Goal: Register for event/course

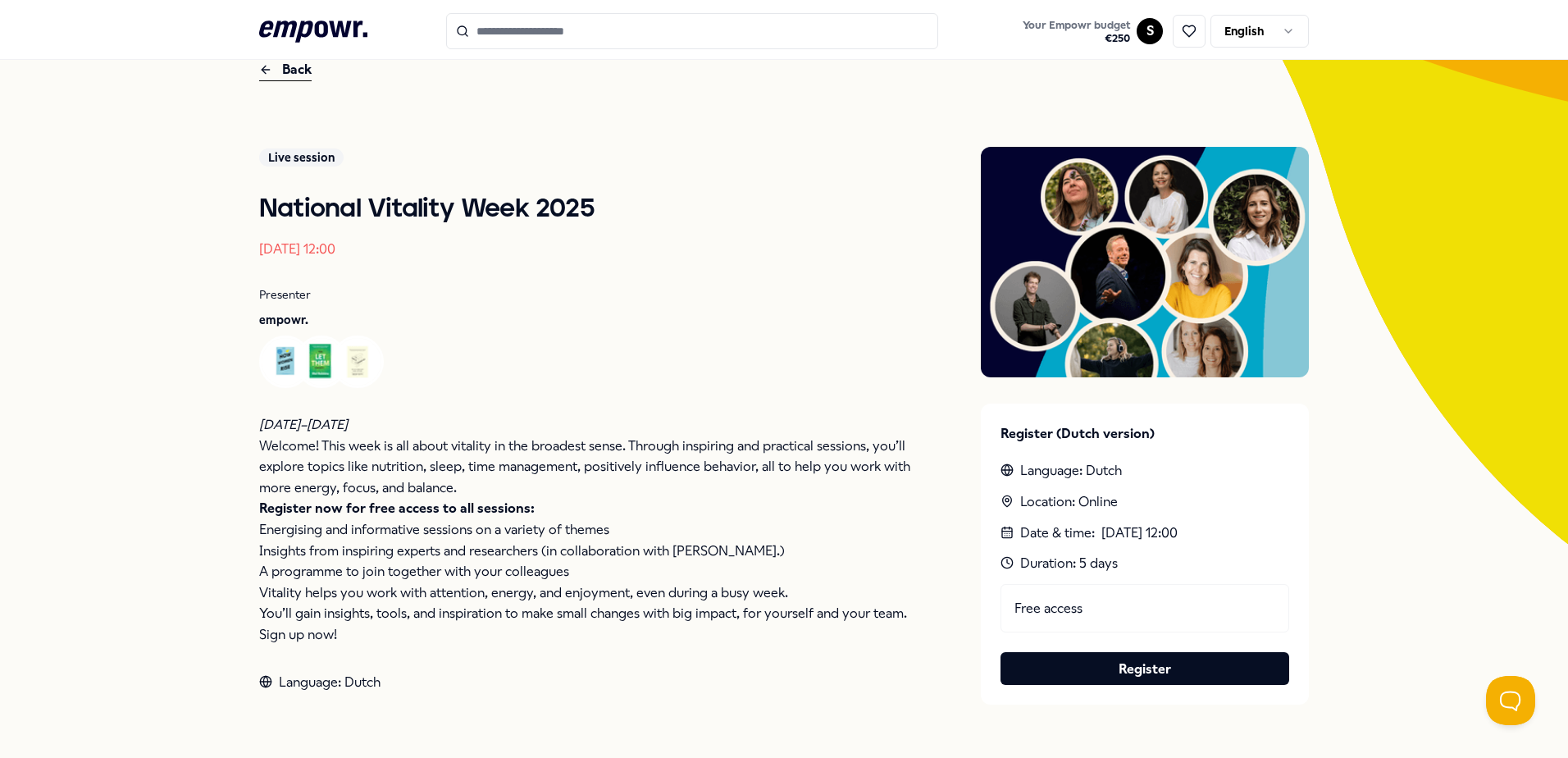
scroll to position [164, 0]
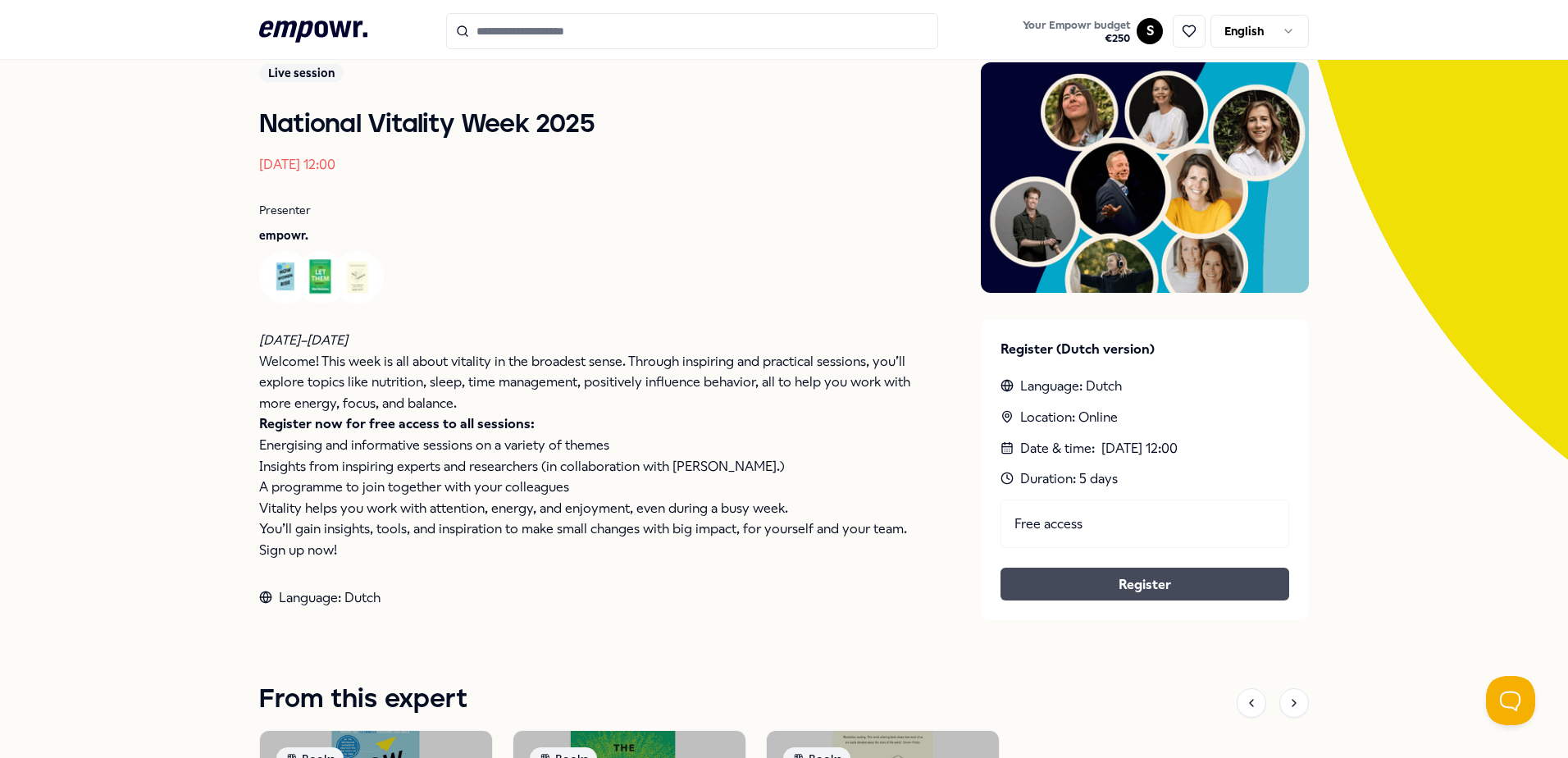
click at [1084, 593] on link "Register" at bounding box center [1145, 585] width 263 height 21
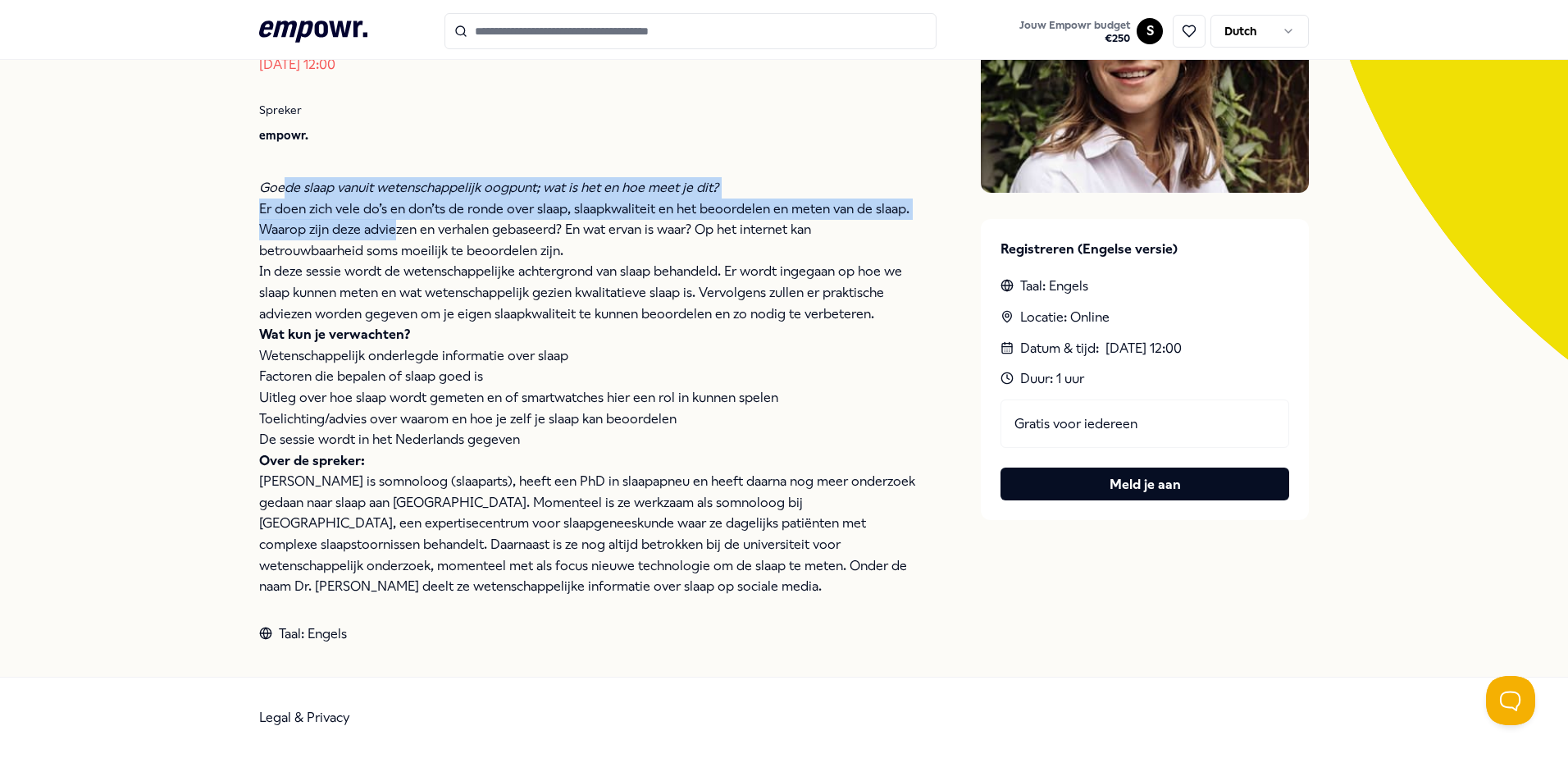
drag, startPoint x: 276, startPoint y: 194, endPoint x: 400, endPoint y: 233, distance: 130.0
click at [399, 233] on div "Goede slaap vanuit wetenschappelijk oogpunt; wat is het en hoe meet je dit? Er …" at bounding box center [587, 387] width 656 height 420
click at [400, 233] on p "Er doen zich vele do’s en don’ts de ronde over slaap, slaapkwaliteit en het beo…" at bounding box center [587, 230] width 656 height 63
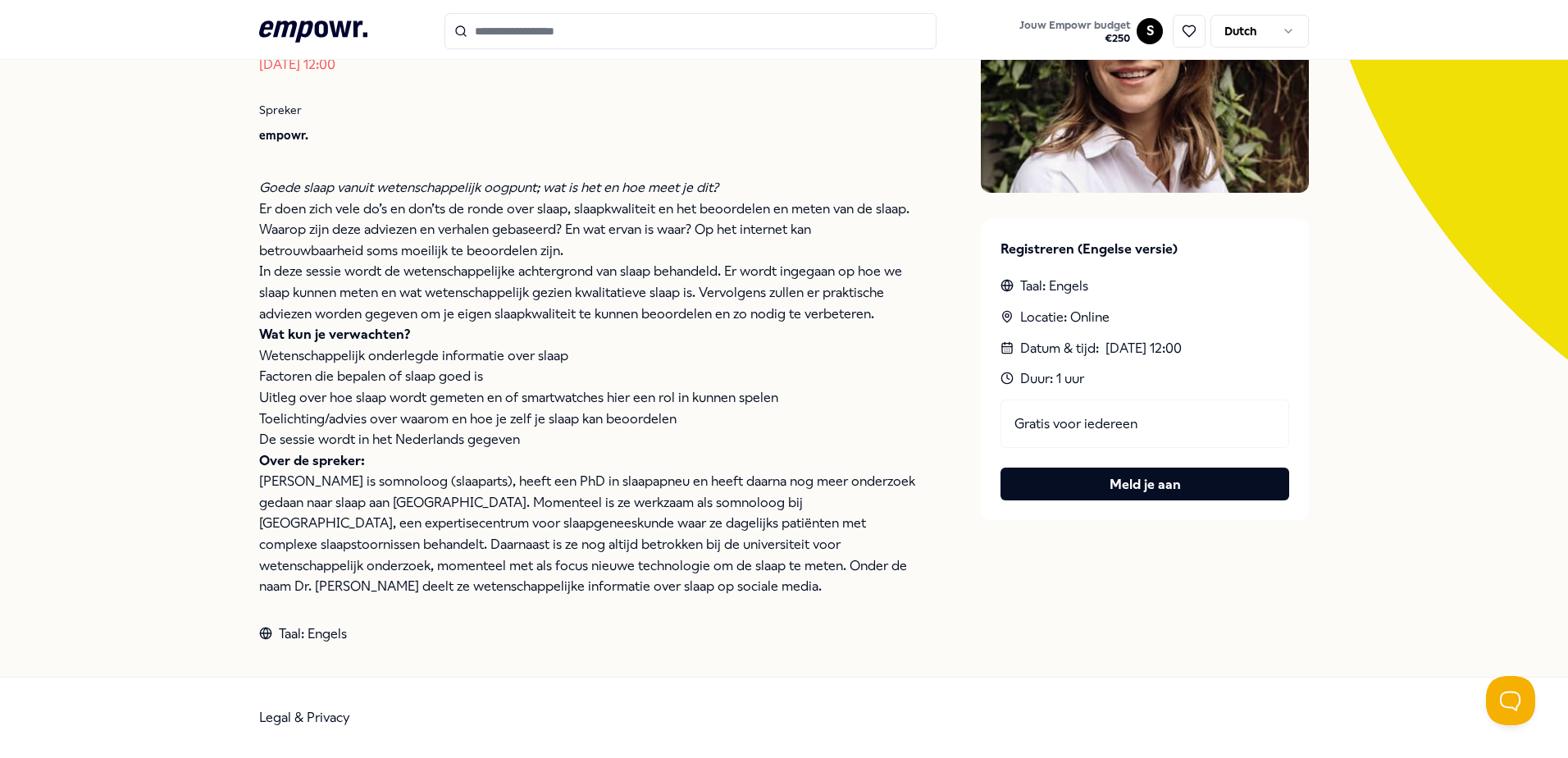
click at [519, 326] on p "Wat kun je verwachten?" at bounding box center [587, 335] width 656 height 21
click at [260, 266] on p "In deze sessie wordt de wetenschappelijke achtergrond van slaap behandeld. Er w…" at bounding box center [587, 292] width 656 height 63
drag, startPoint x: 260, startPoint y: 266, endPoint x: 291, endPoint y: 278, distance: 33.2
click at [291, 278] on div "Terug Live session 🇳🇱 Wat is goede slaap? [DATE] 12:00 Spreker empowr. Goede sl…" at bounding box center [784, 260] width 1568 height 835
click at [292, 278] on p "In deze sessie wordt de wetenschappelijke achtergrond van slaap behandeld. Er w…" at bounding box center [587, 292] width 656 height 63
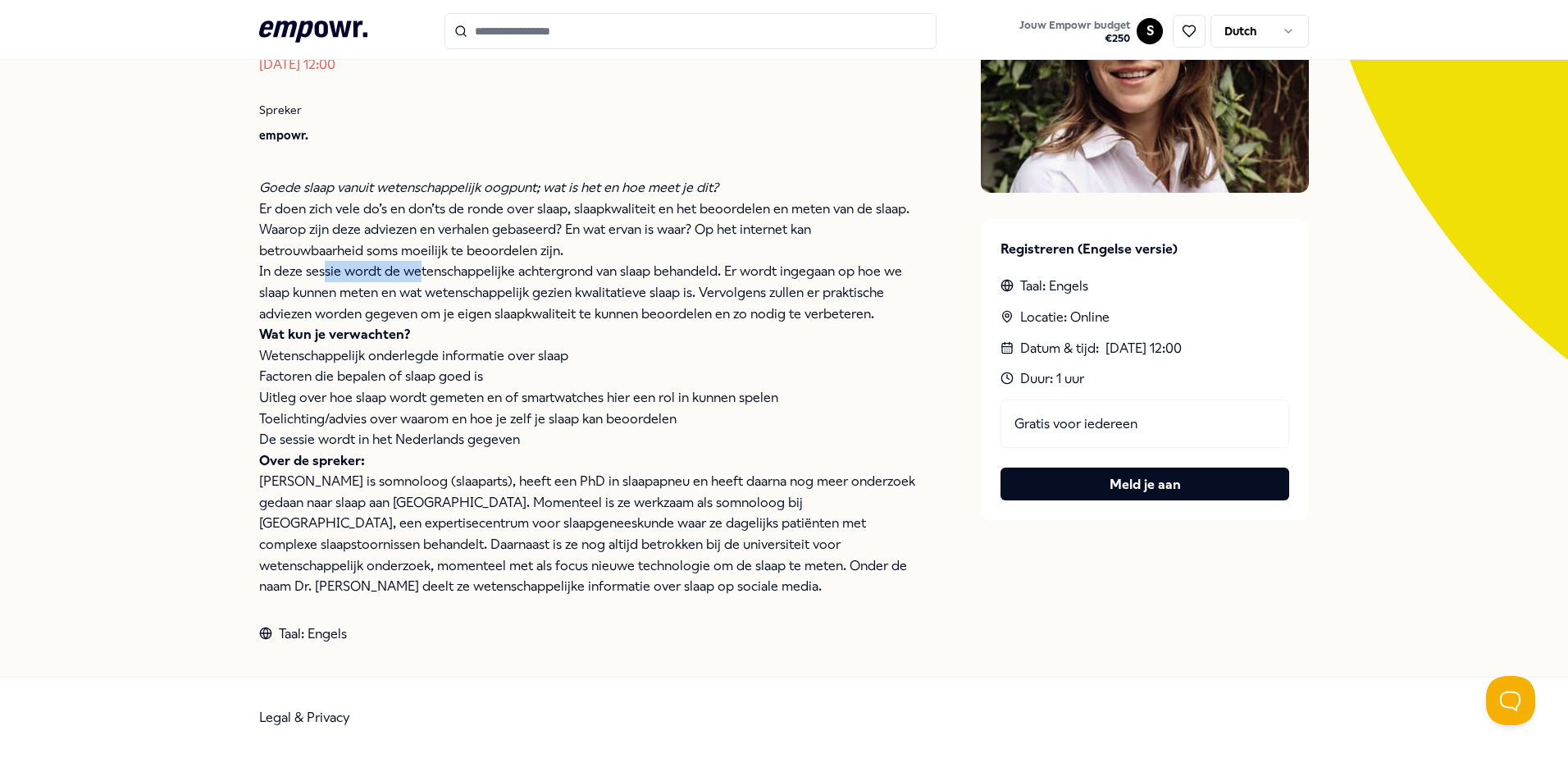
drag, startPoint x: 315, startPoint y: 278, endPoint x: 415, endPoint y: 278, distance: 100.0
click at [415, 278] on p "In deze sessie wordt de wetenschappelijke achtergrond van slaap behandeld. Er w…" at bounding box center [587, 292] width 656 height 63
click at [418, 278] on p "In deze sessie wordt de wetenschappelijke achtergrond van slaap behandeld. Er w…" at bounding box center [587, 292] width 656 height 63
drag, startPoint x: 429, startPoint y: 278, endPoint x: 529, endPoint y: 277, distance: 100.0
click at [529, 277] on p "In deze sessie wordt de wetenschappelijke achtergrond van slaap behandeld. Er w…" at bounding box center [587, 292] width 656 height 63
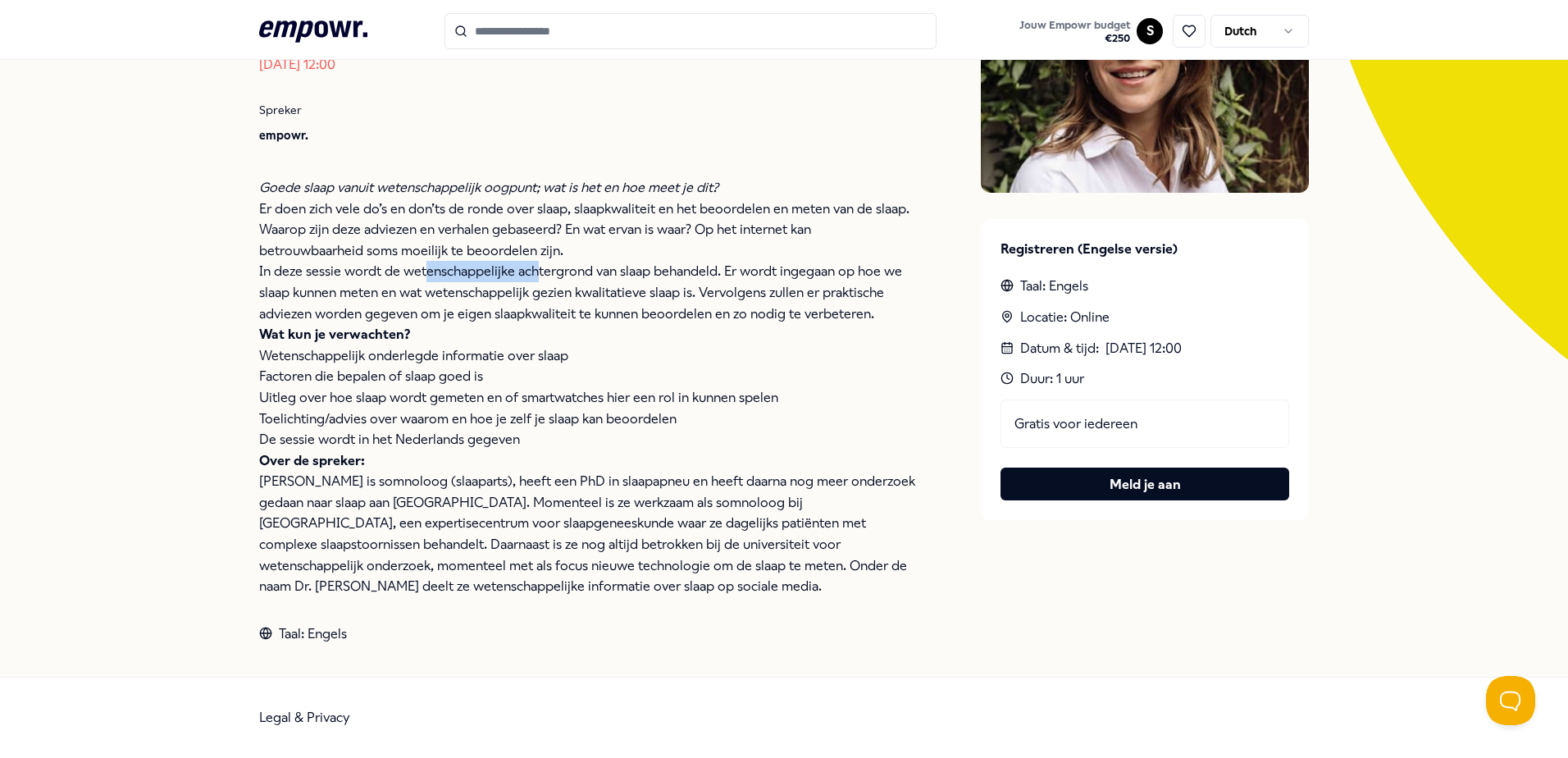
click at [529, 277] on p "In deze sessie wordt de wetenschappelijke achtergrond van slaap behandeld. Er w…" at bounding box center [587, 292] width 656 height 63
click at [545, 361] on p "Wetenschappelijk onderlegde informatie over slaap" at bounding box center [587, 356] width 656 height 21
click at [780, 557] on p "Over de spreker: [PERSON_NAME] is somnoloog (slaaparts), heeft een PhD in slaap…" at bounding box center [587, 524] width 656 height 147
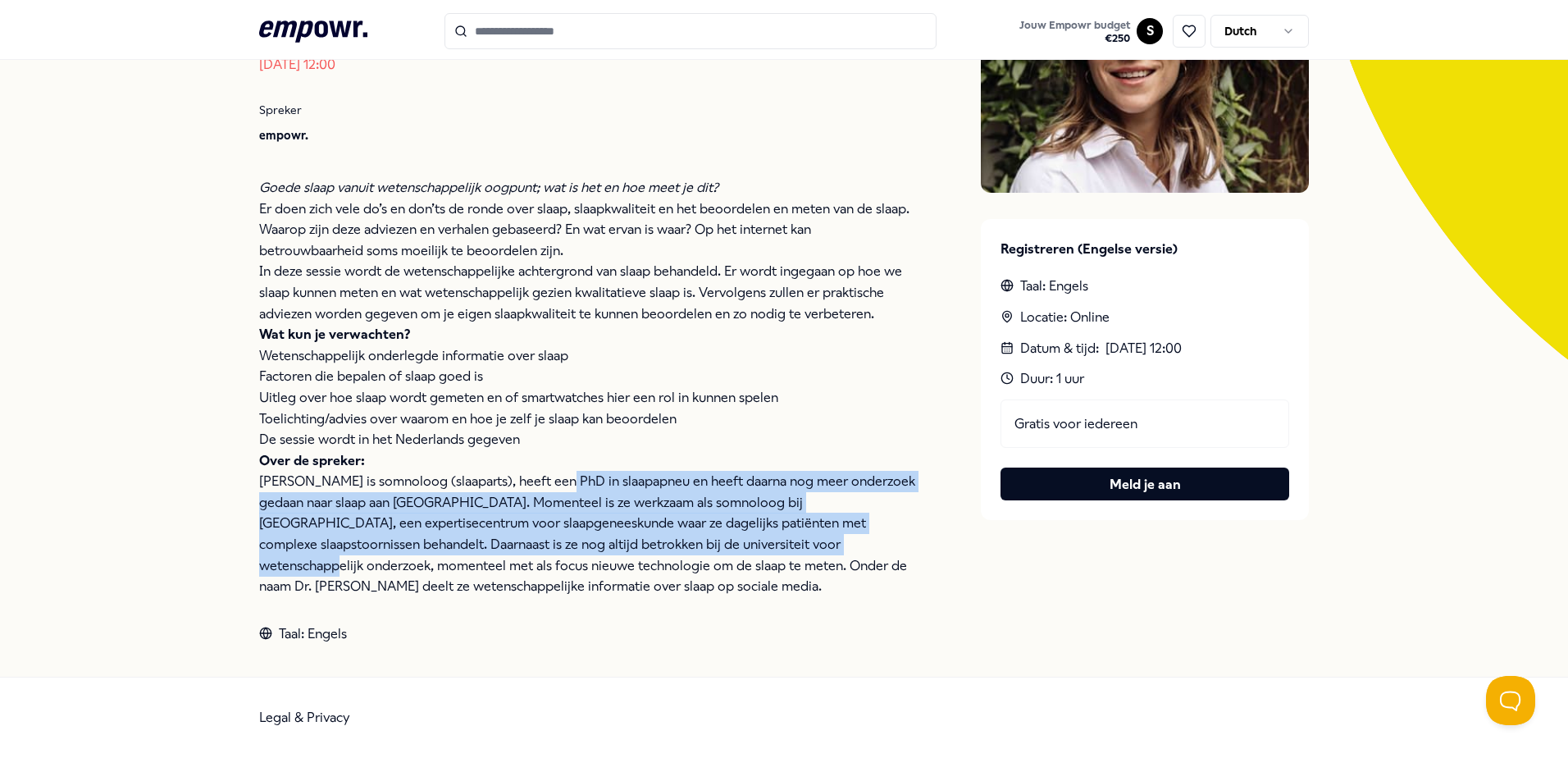
drag, startPoint x: 543, startPoint y: 480, endPoint x: 752, endPoint y: 550, distance: 220.4
click at [752, 550] on p "Over de spreker: [PERSON_NAME] is somnoloog (slaaparts), heeft een PhD in slaap…" at bounding box center [587, 524] width 656 height 147
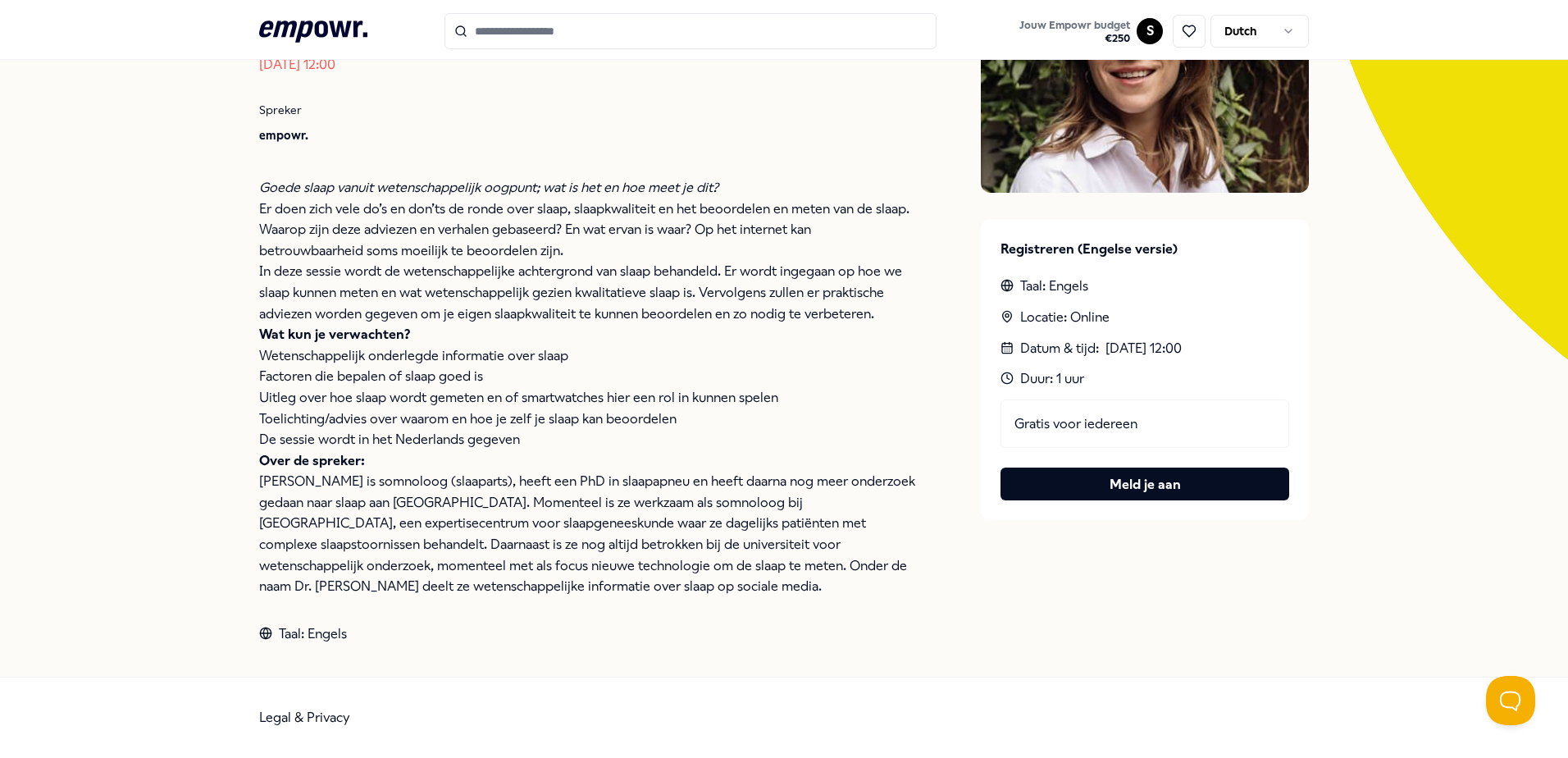
click at [744, 586] on p "Over de spreker: [PERSON_NAME] is somnoloog (slaaparts), heeft een PhD in slaap…" at bounding box center [587, 524] width 656 height 147
click at [1162, 652] on div "Terug Live session 🇳🇱 Wat is goede slaap? [DATE] 12:00 Spreker empowr. Goede sl…" at bounding box center [784, 260] width 1050 height 835
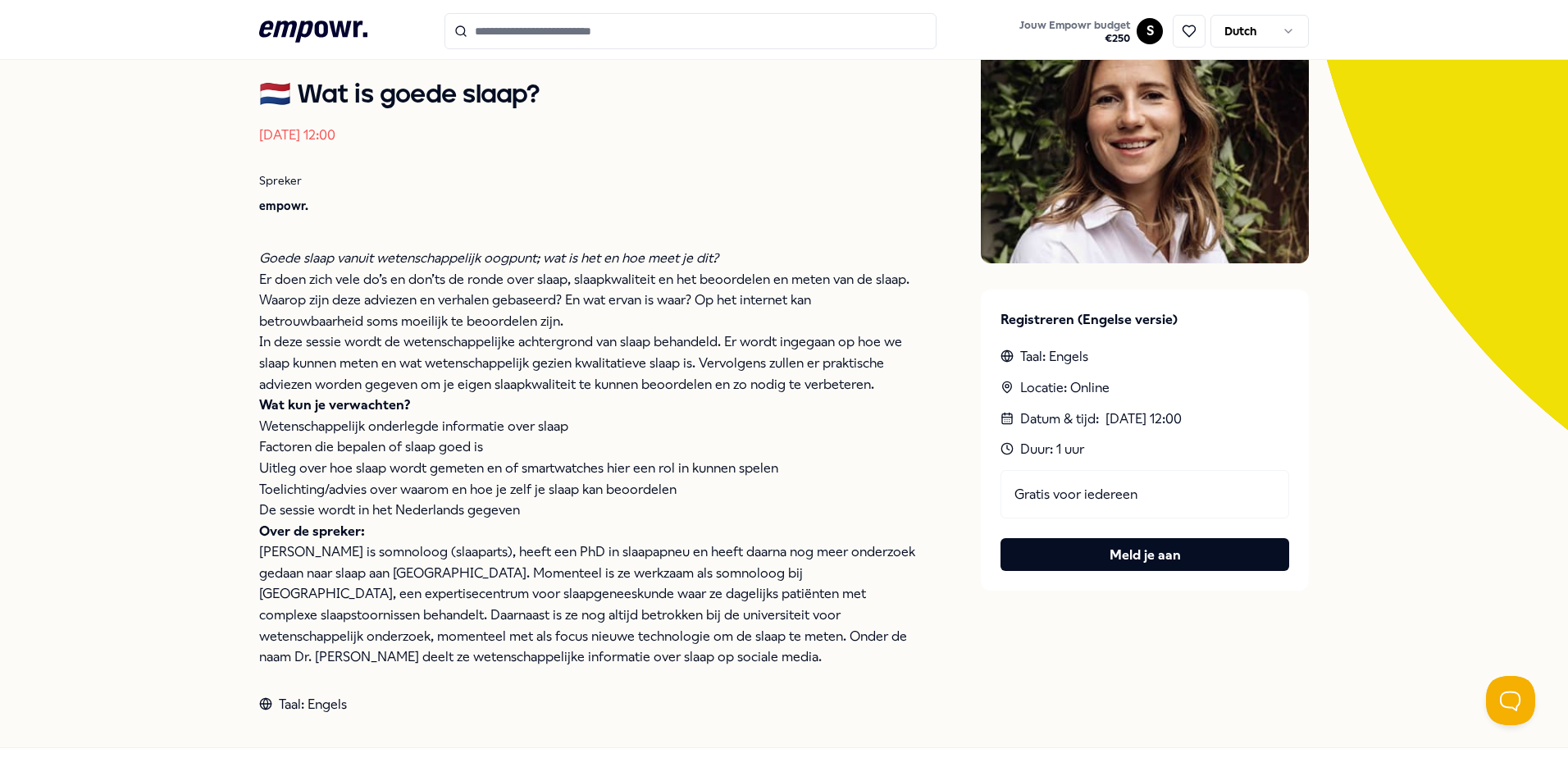
scroll to position [246, 0]
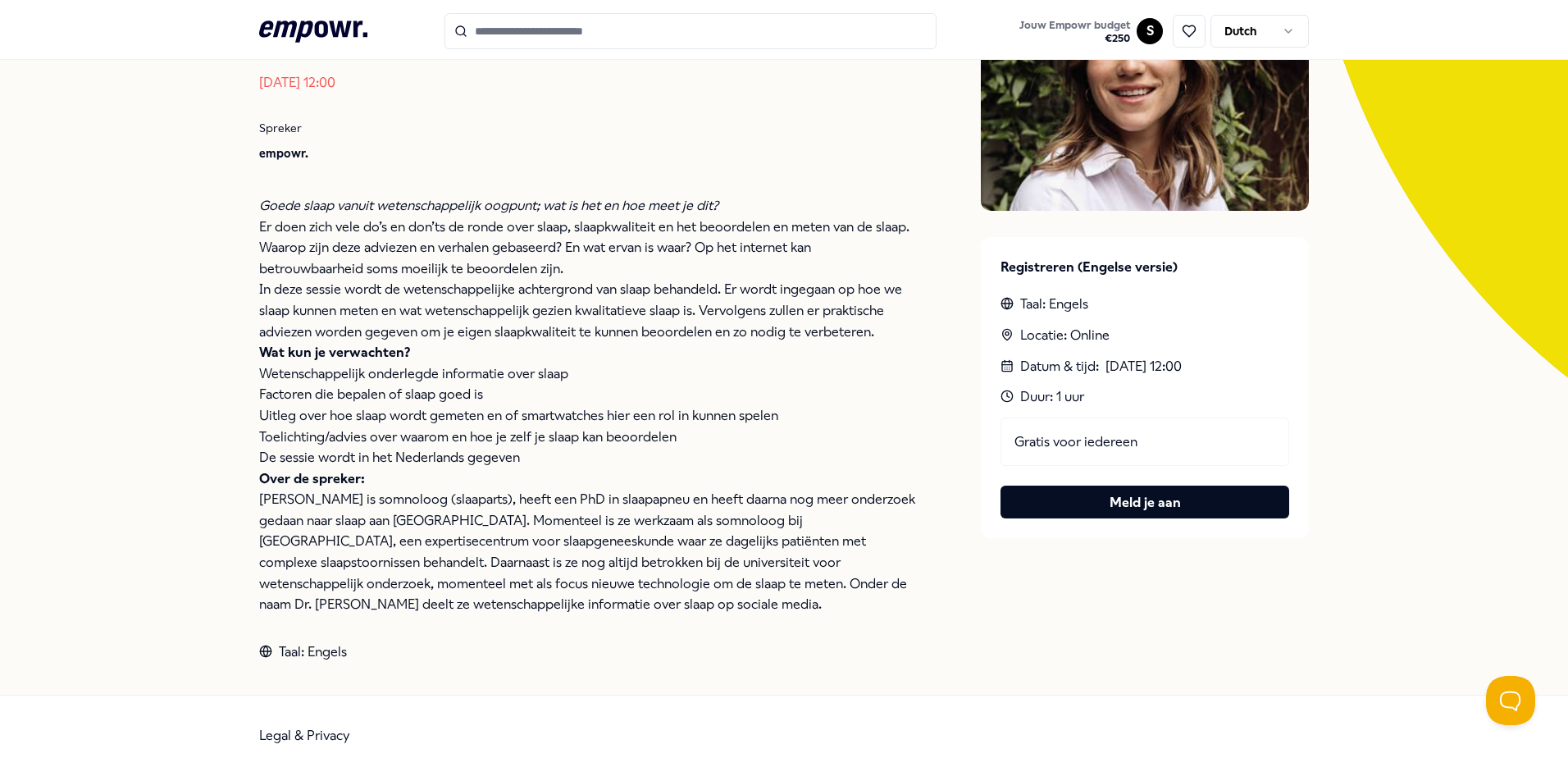
click at [1369, 467] on div "Terug Live session 🇳🇱 Wat is goede slaap? [DATE] 12:00 Spreker empowr. Goede sl…" at bounding box center [784, 278] width 1568 height 835
click at [1342, 478] on div "Terug Live session 🇳🇱 Wat is goede slaap? [DATE] 12:00 Spreker empowr. Goede sl…" at bounding box center [784, 278] width 1568 height 835
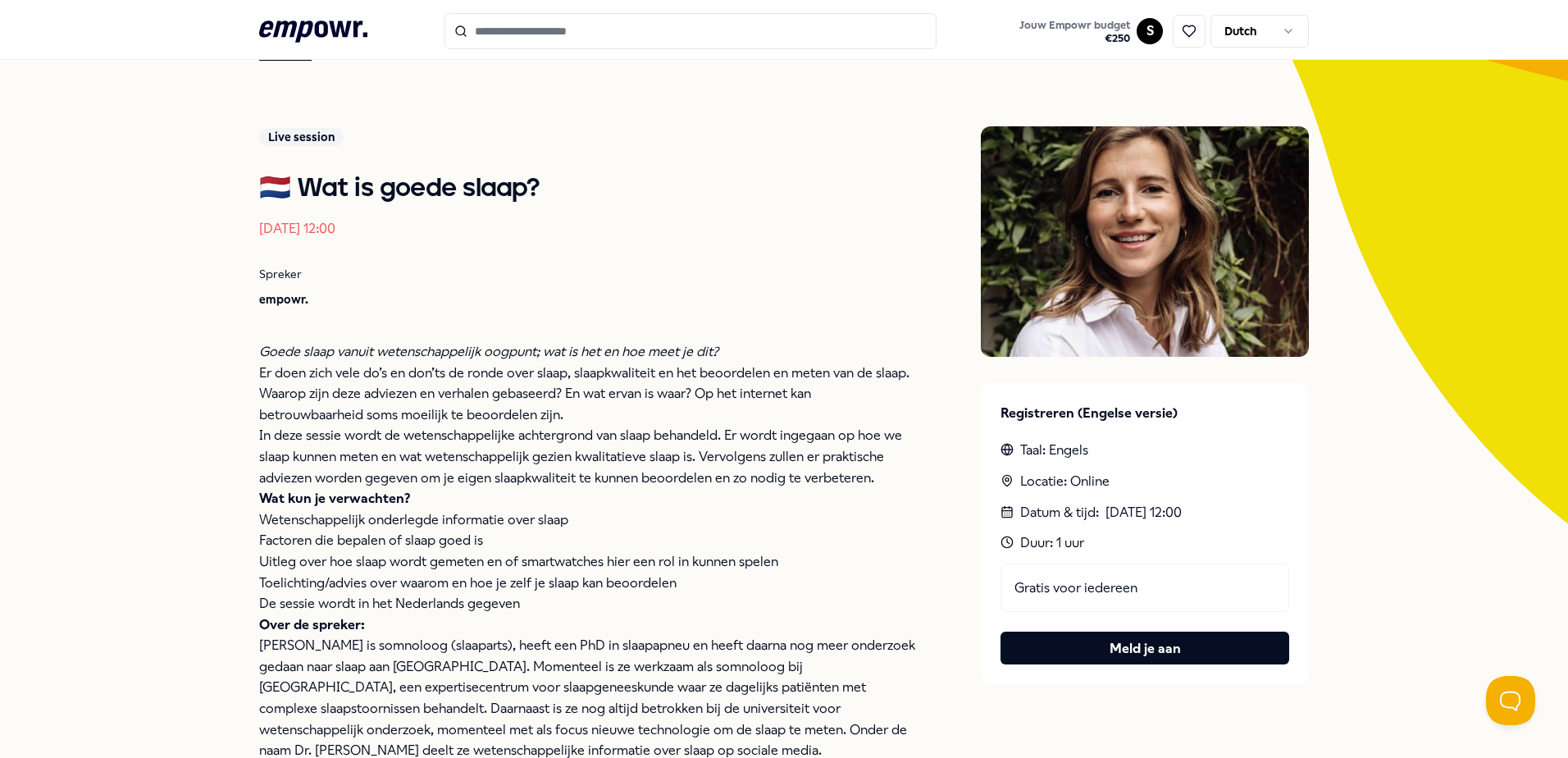
scroll to position [182, 0]
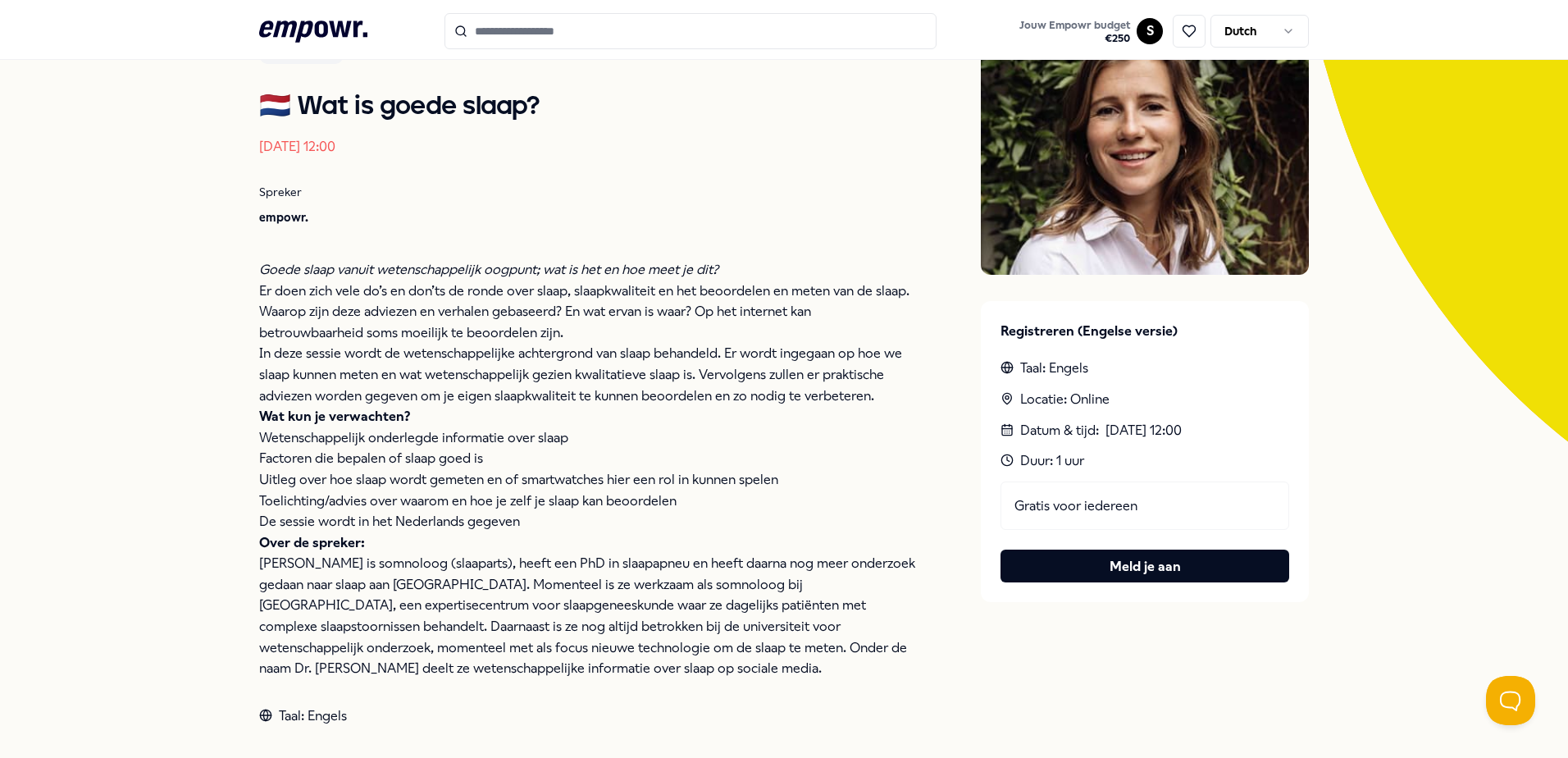
click at [1429, 447] on div "Terug Live session 🇳🇱 Wat is goede slaap? 25 sep 2025, 12:00 Spreker empowr. Go…" at bounding box center [784, 341] width 1568 height 835
click at [1168, 571] on button "Meld je aan" at bounding box center [1145, 566] width 289 height 33
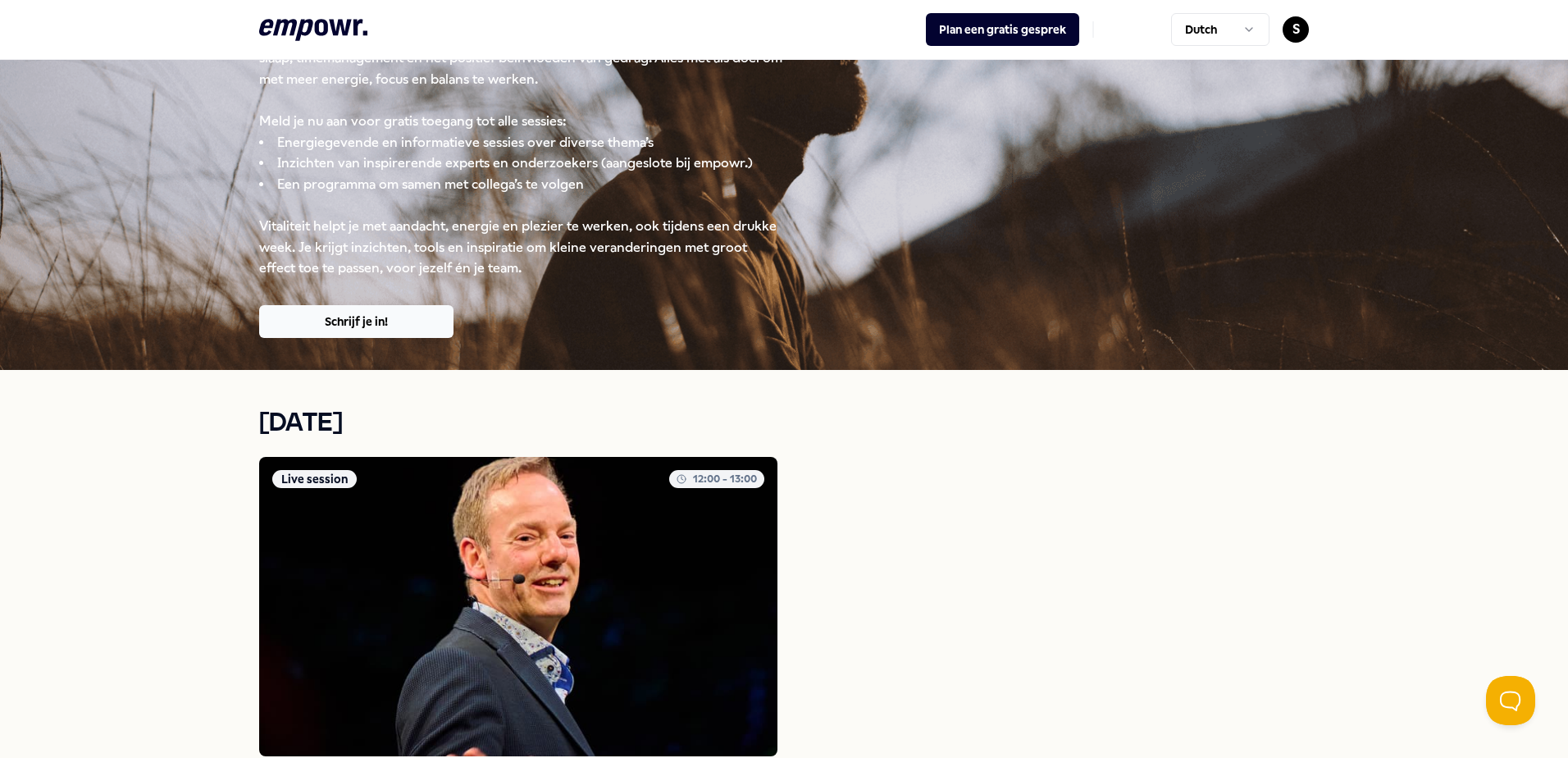
scroll to position [675, 0]
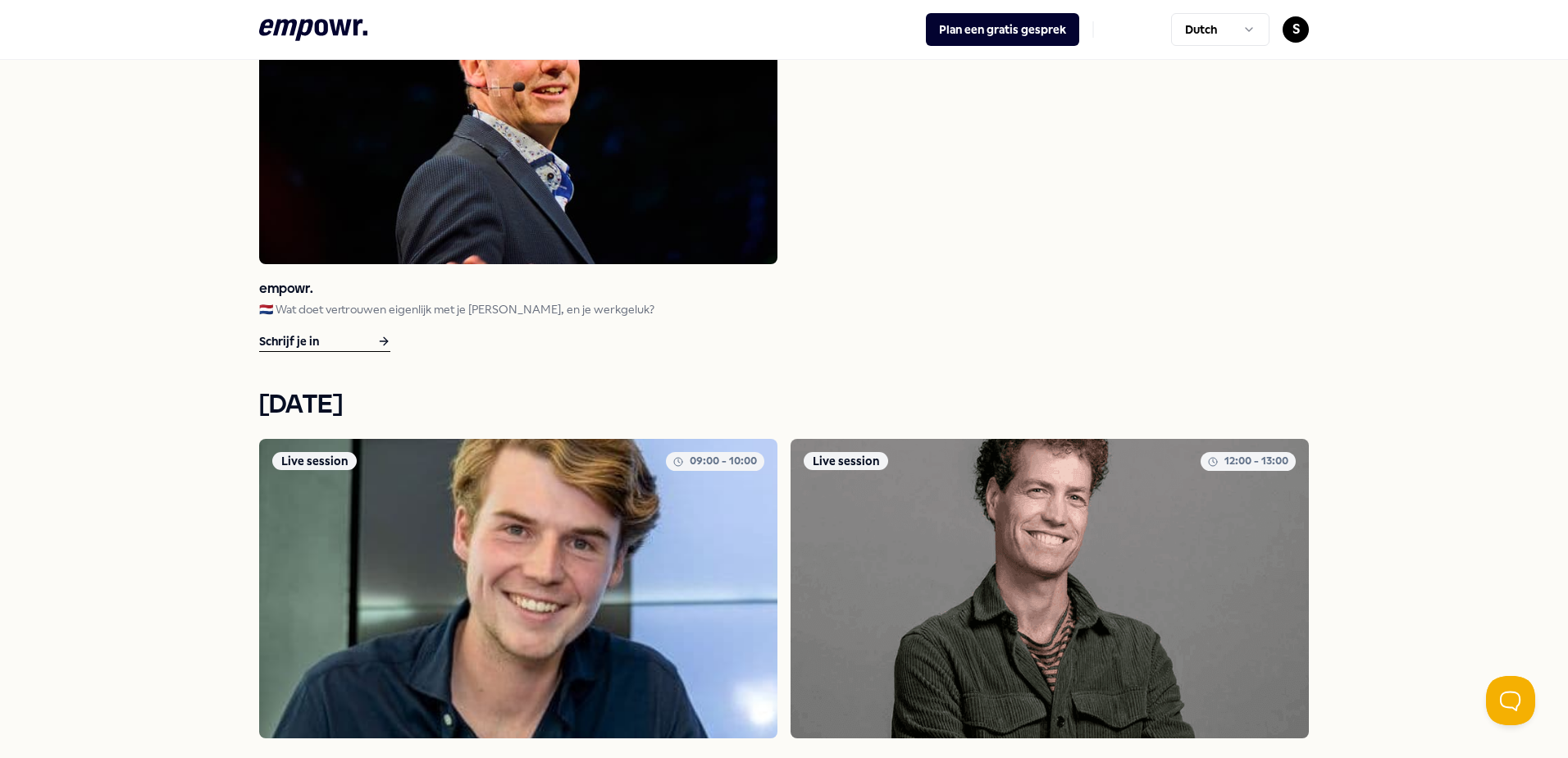
click at [444, 297] on h3 "empowr." at bounding box center [518, 289] width 518 height 23
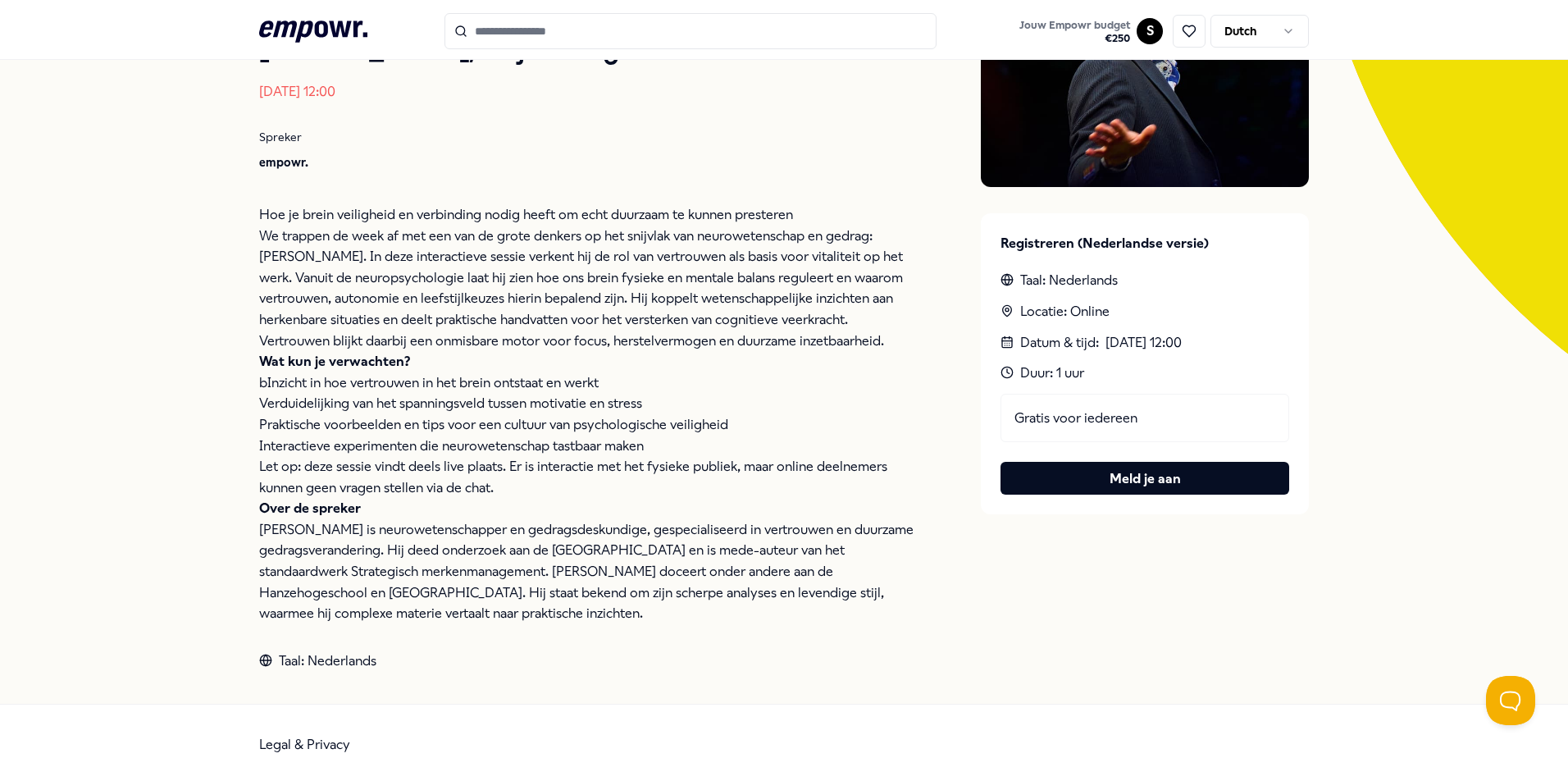
scroll to position [297, 0]
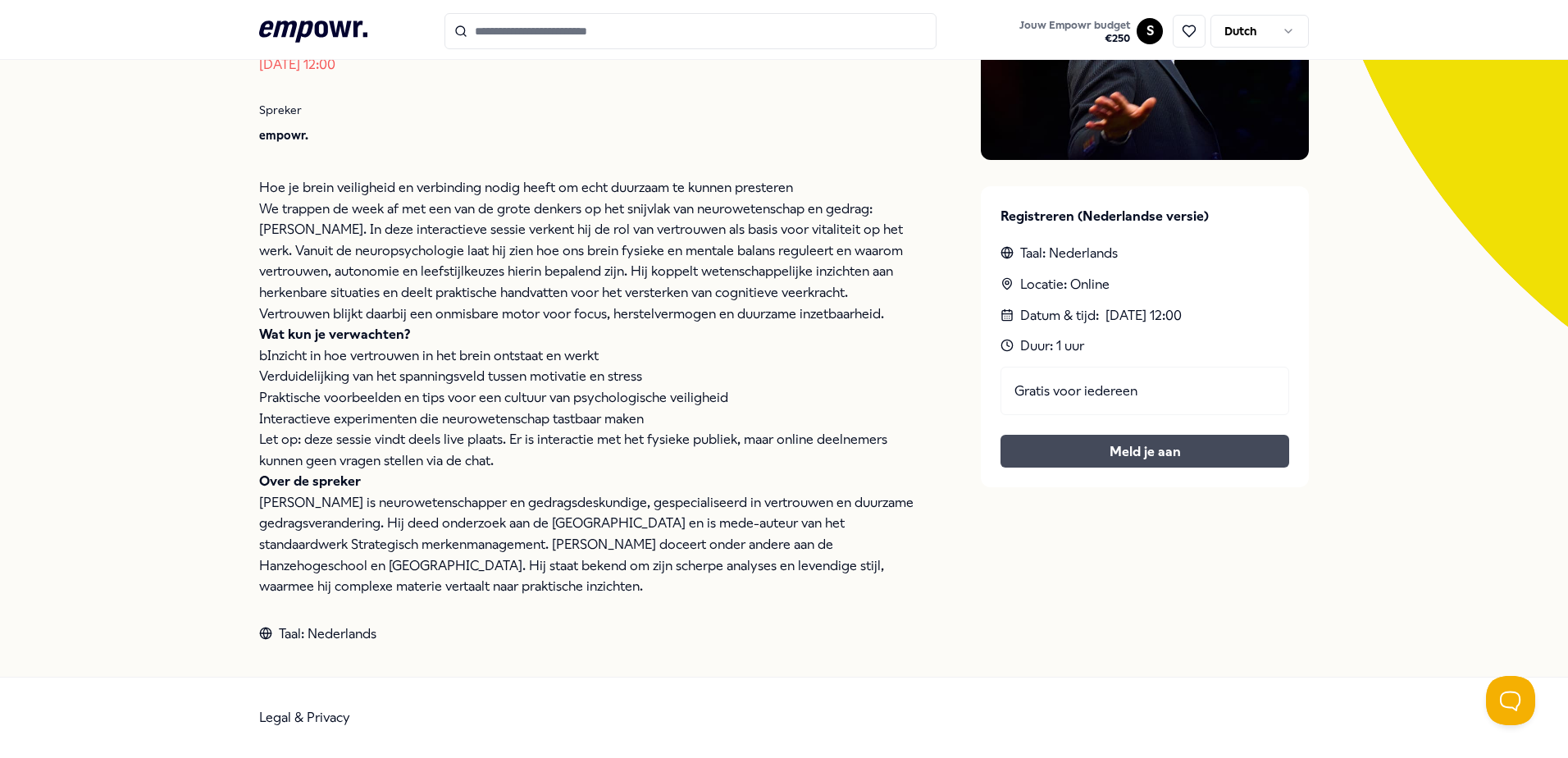
click at [1126, 457] on button "Meld je aan" at bounding box center [1145, 452] width 289 height 33
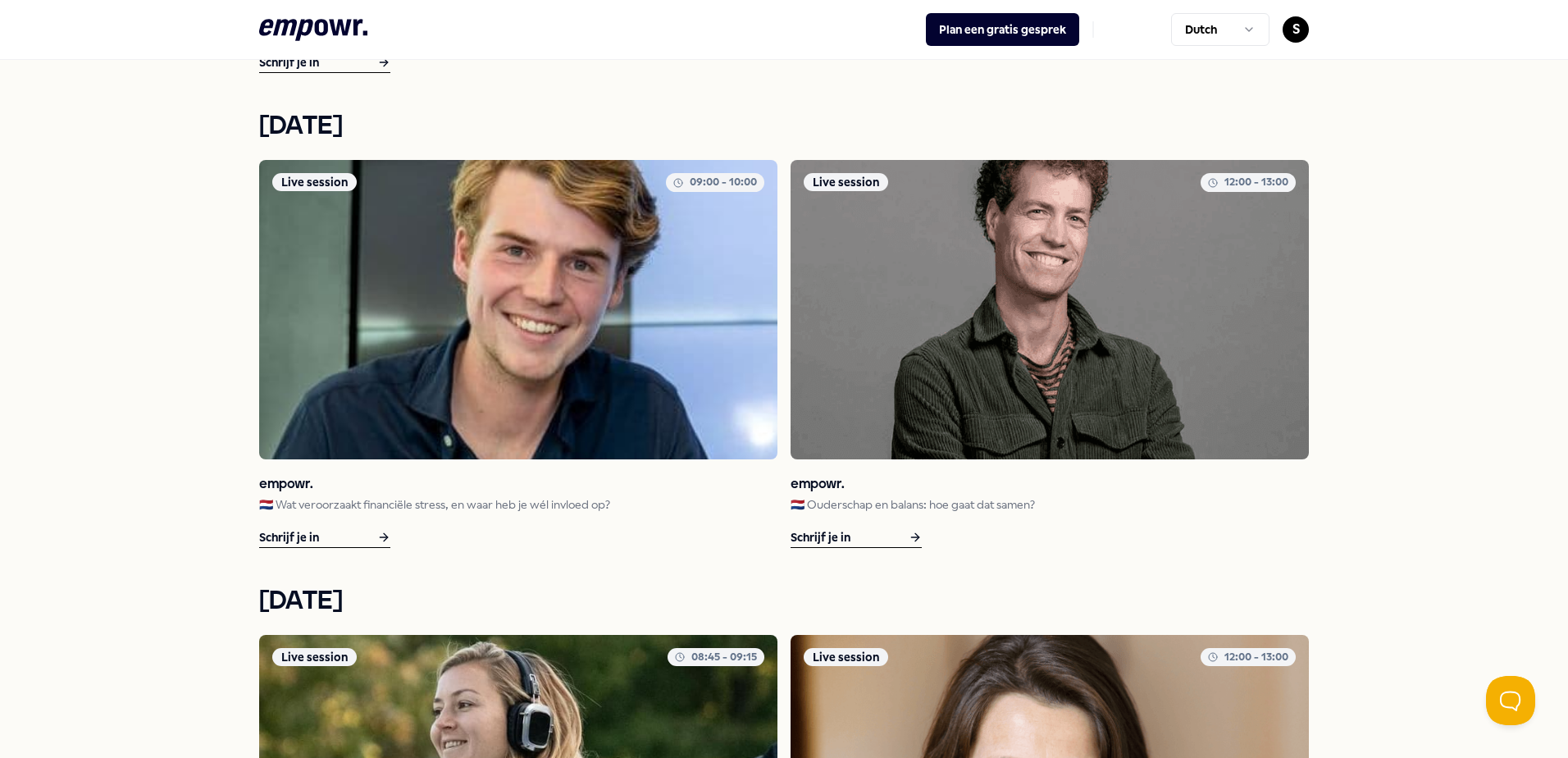
scroll to position [1118, 0]
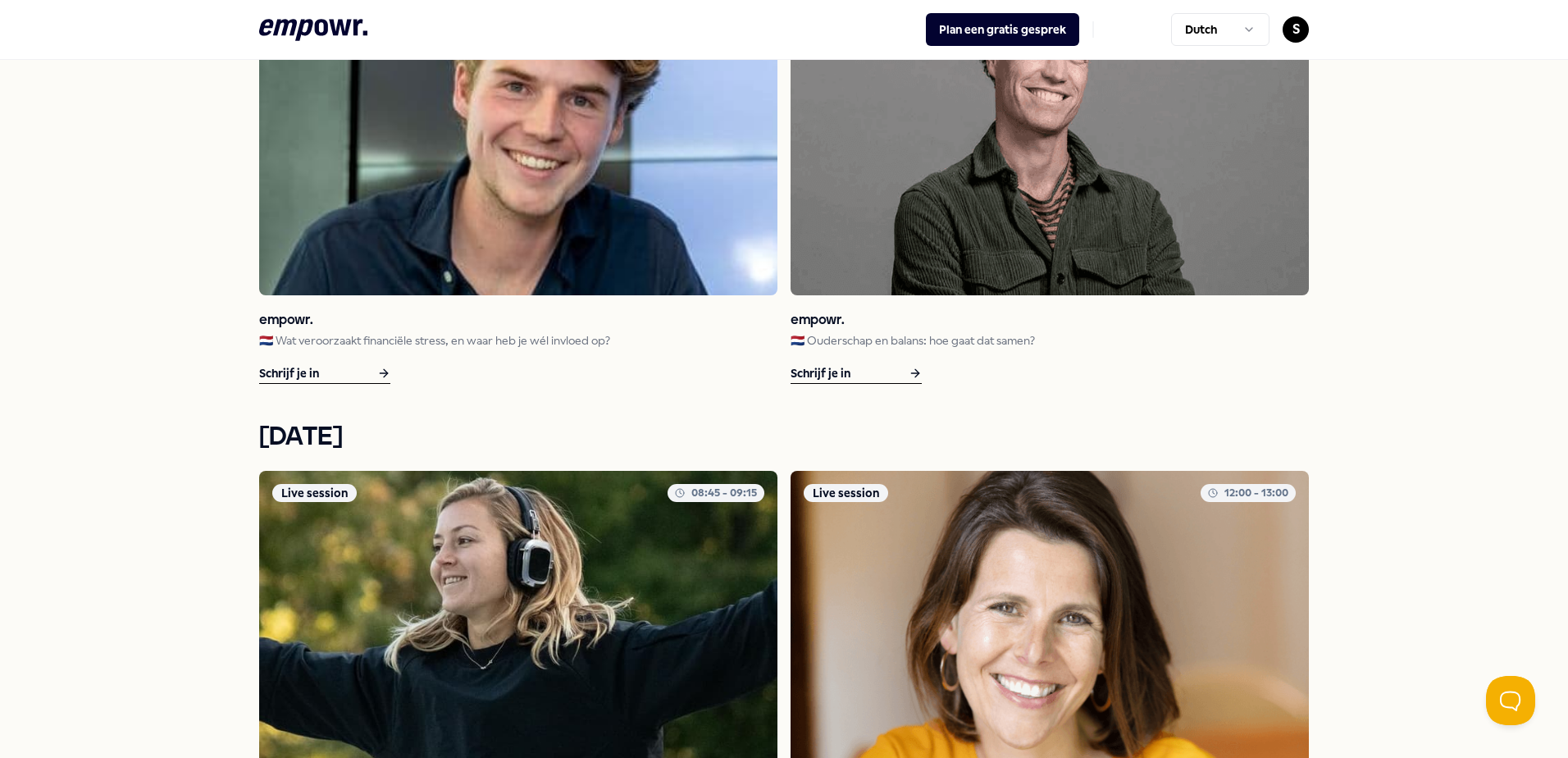
click at [569, 260] on img at bounding box center [518, 146] width 518 height 300
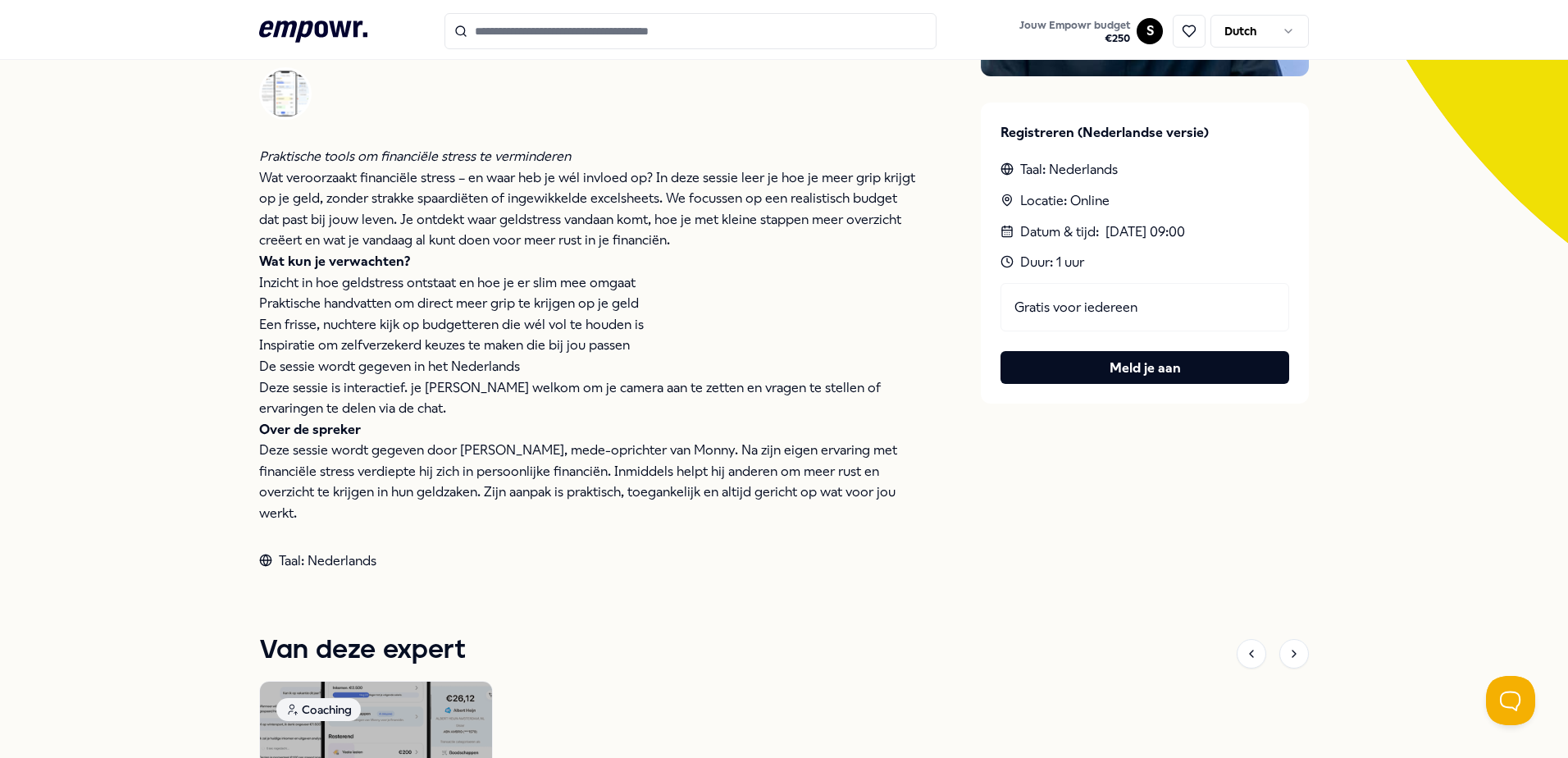
scroll to position [434, 0]
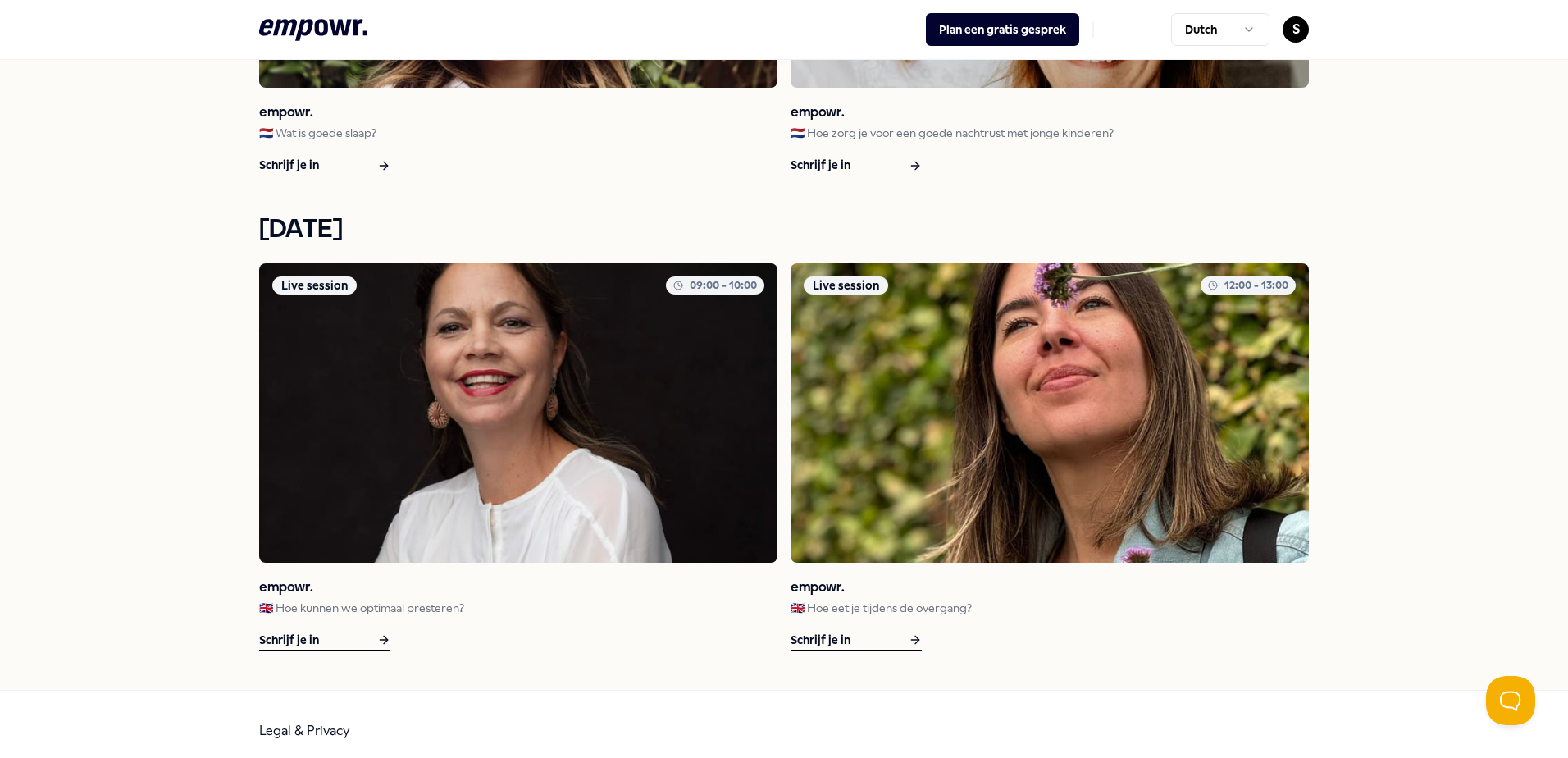
scroll to position [2288, 0]
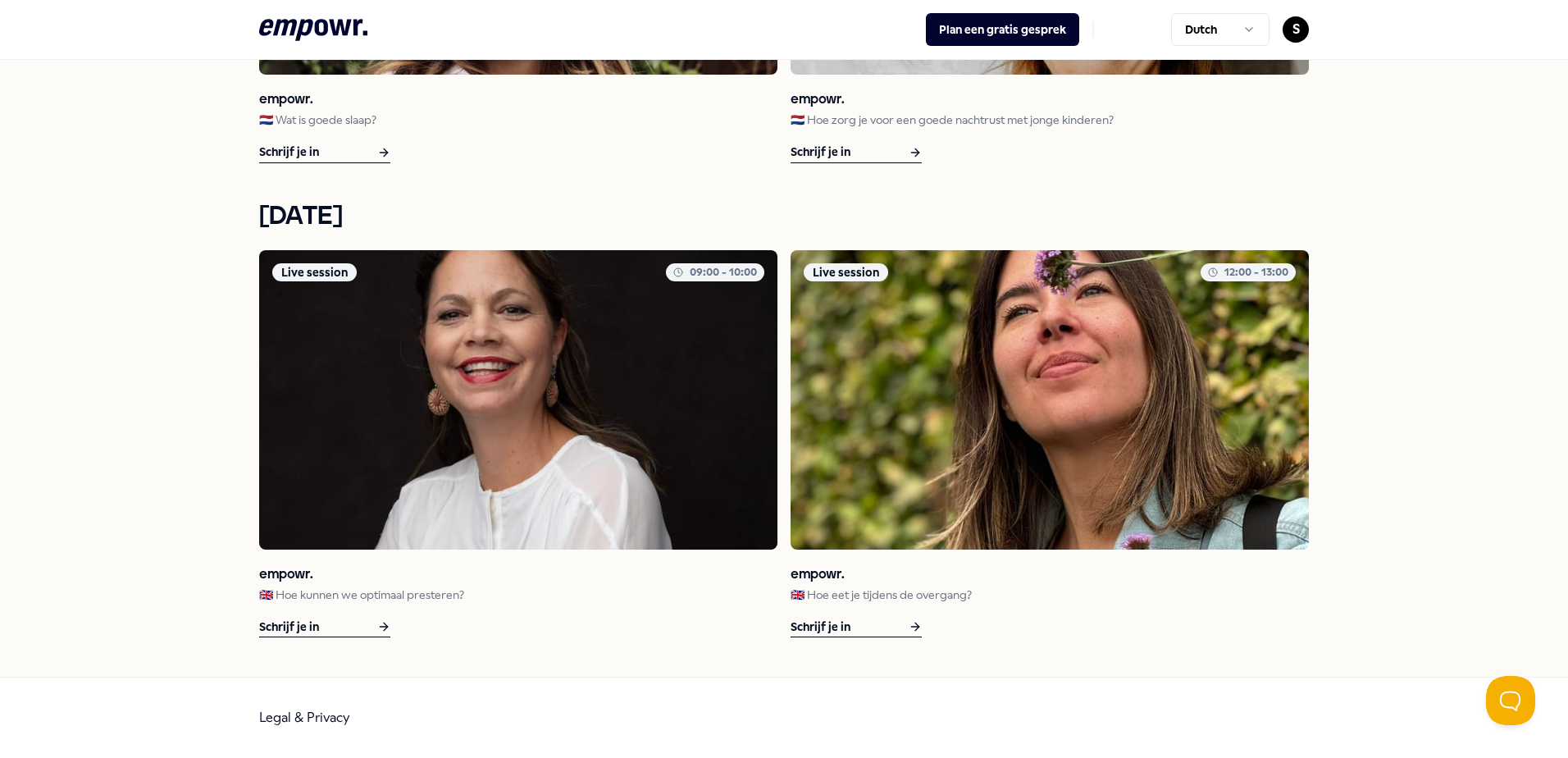
click at [644, 496] on img at bounding box center [518, 400] width 518 height 300
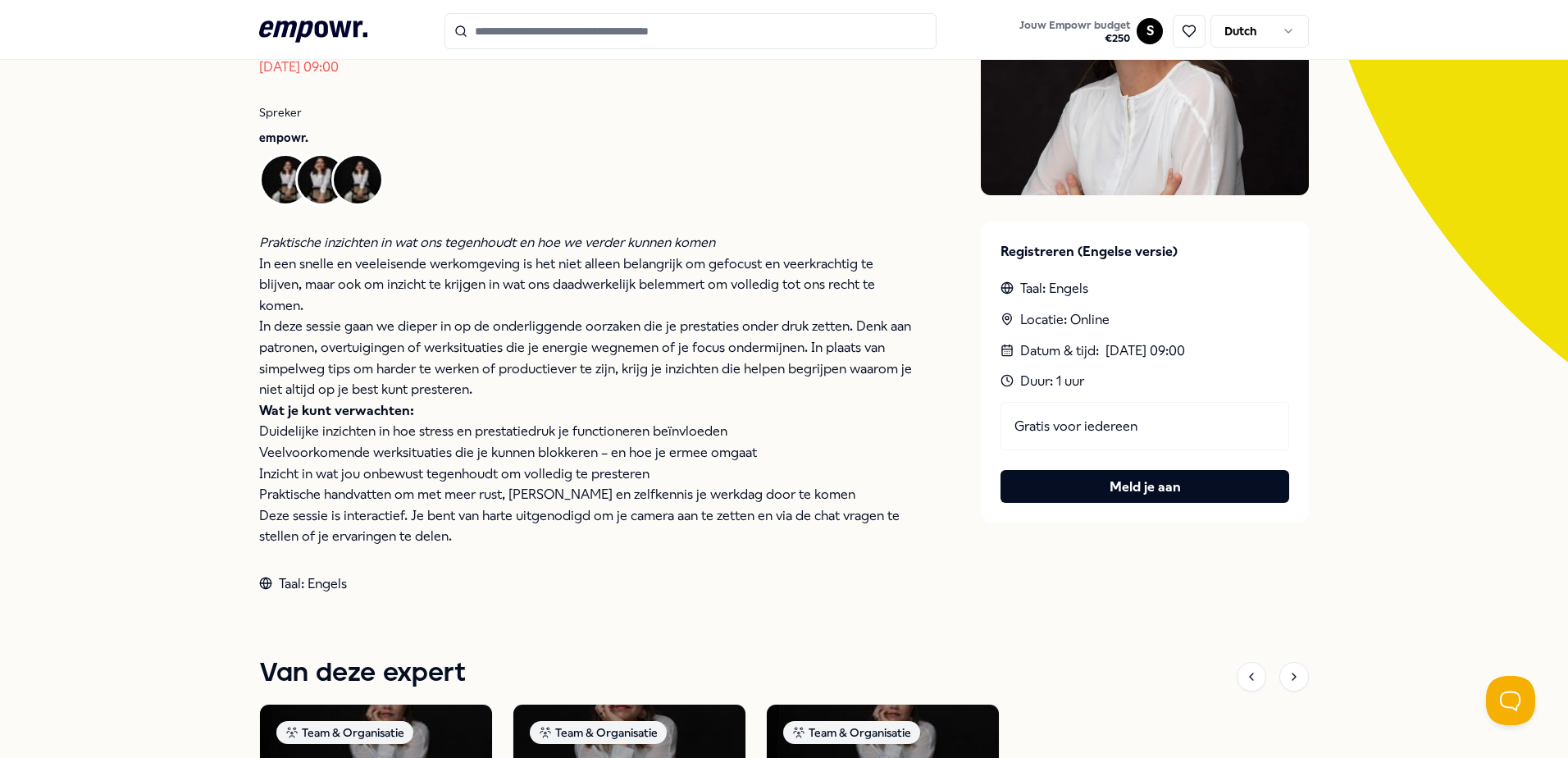
scroll to position [270, 0]
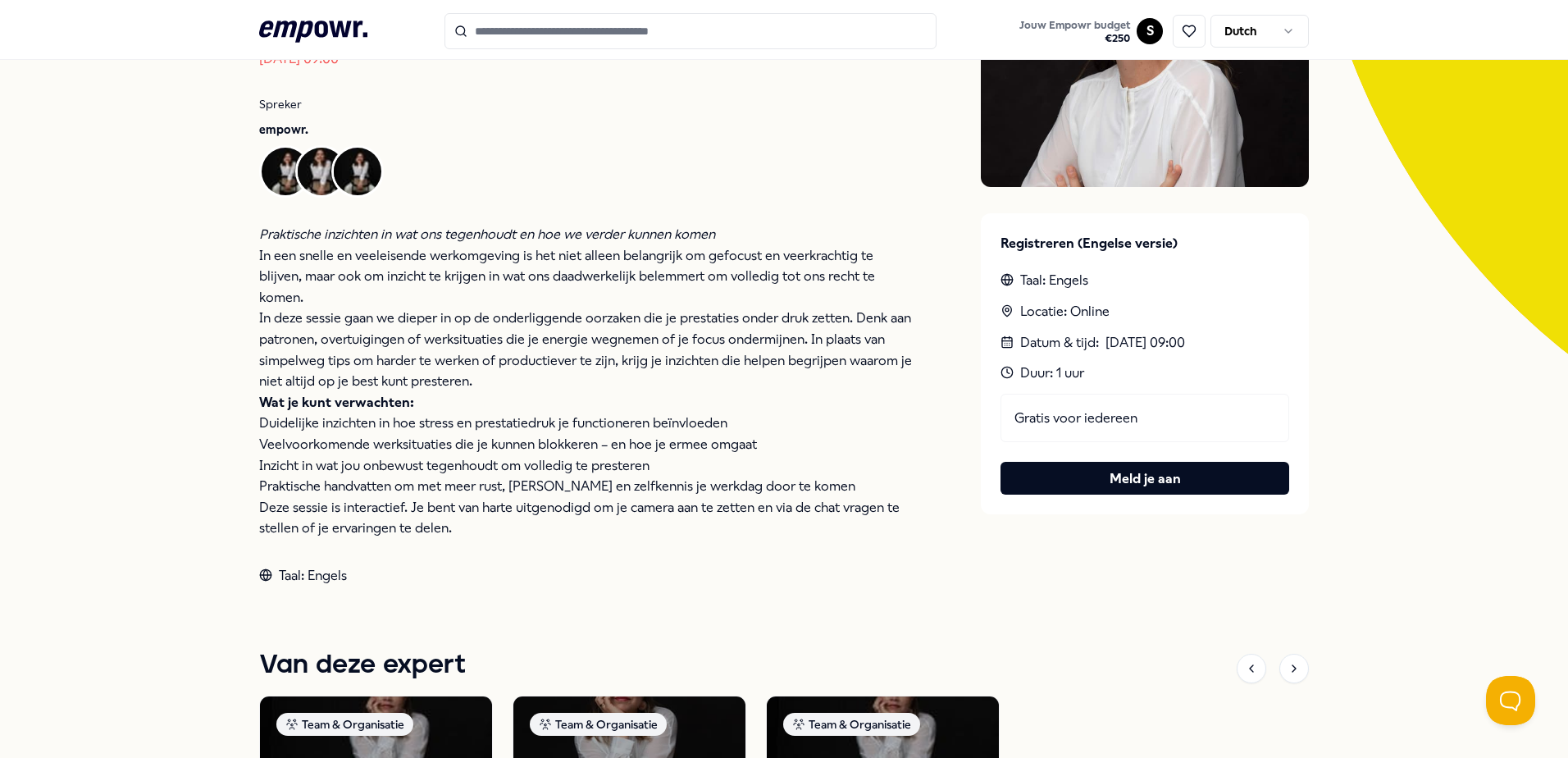
click at [649, 533] on p "Deze sessie is interactief. Je bent van harte uitgenodigd om je camera aan te z…" at bounding box center [587, 518] width 656 height 42
click at [469, 316] on p "In deze sessie gaan we dieper in op de onderliggende oorzaken die je prestaties…" at bounding box center [587, 349] width 656 height 84
click at [694, 400] on p "Wat je kunt verwachten:" at bounding box center [587, 403] width 656 height 21
click at [726, 407] on p "Wat je kunt verwachten:" at bounding box center [587, 403] width 656 height 21
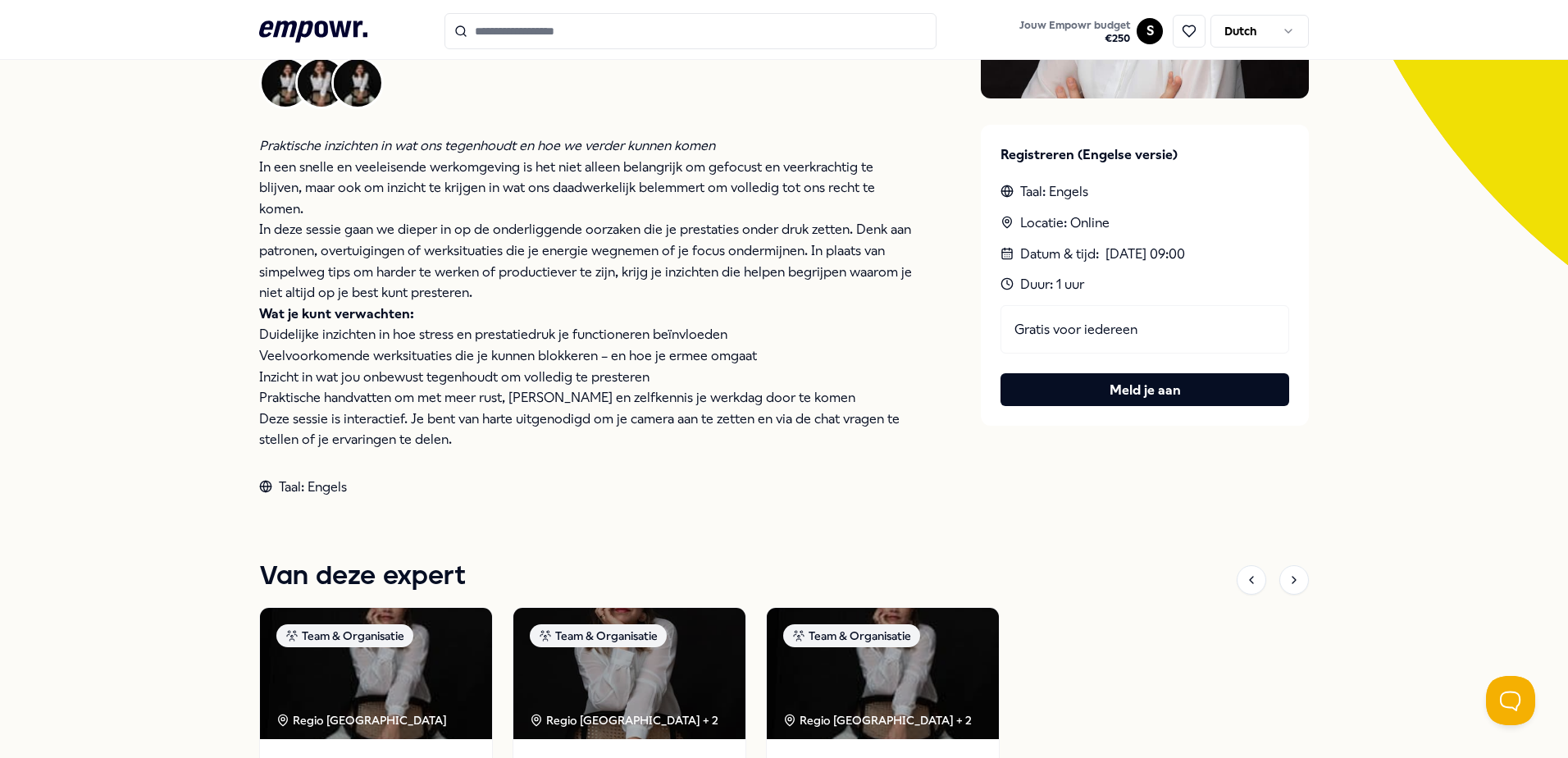
scroll to position [351, 0]
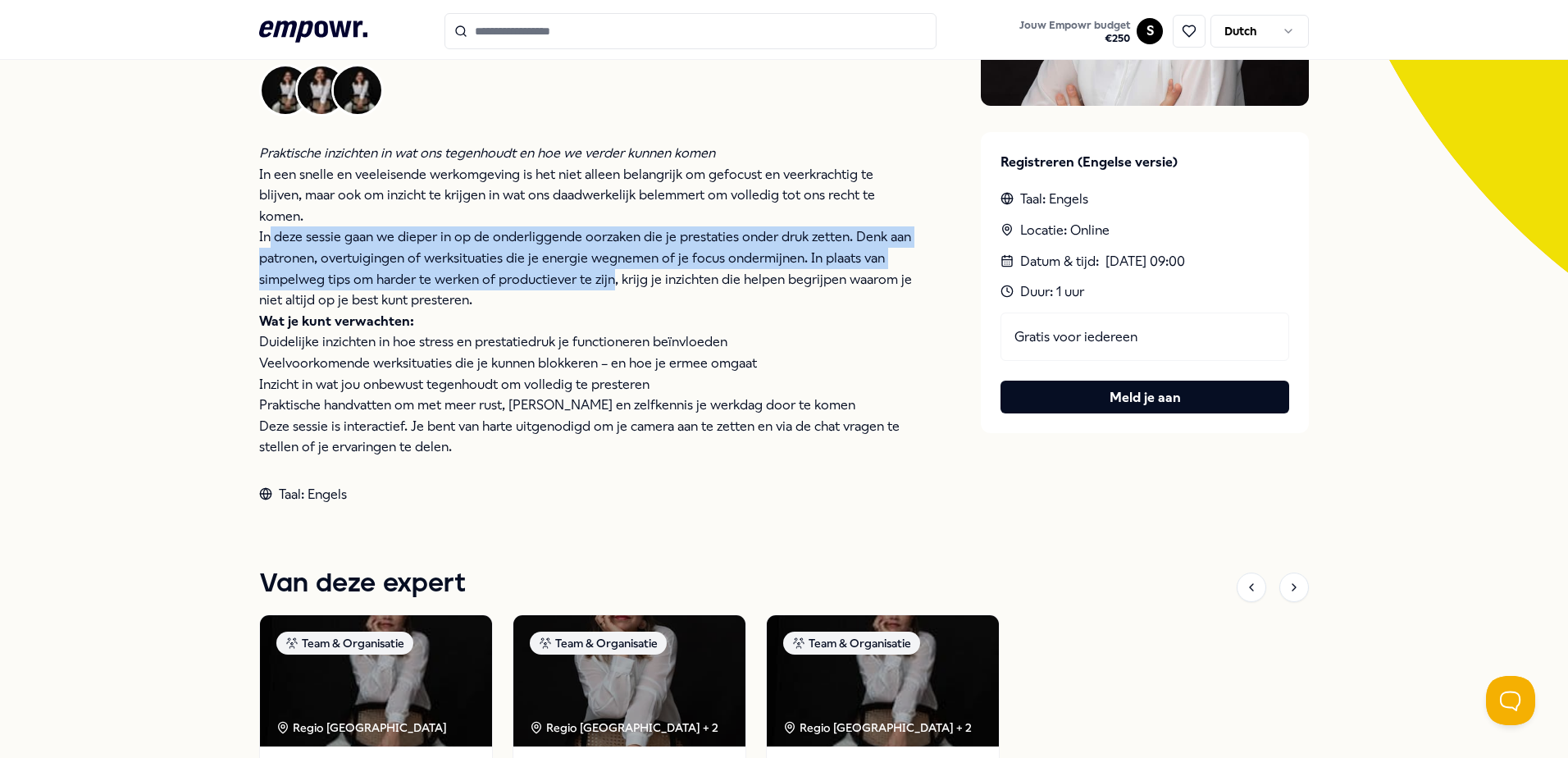
drag, startPoint x: 262, startPoint y: 231, endPoint x: 603, endPoint y: 276, distance: 344.0
click at [603, 276] on p "In deze sessie gaan we dieper in op de onderliggende oorzaken die je prestaties…" at bounding box center [587, 269] width 656 height 84
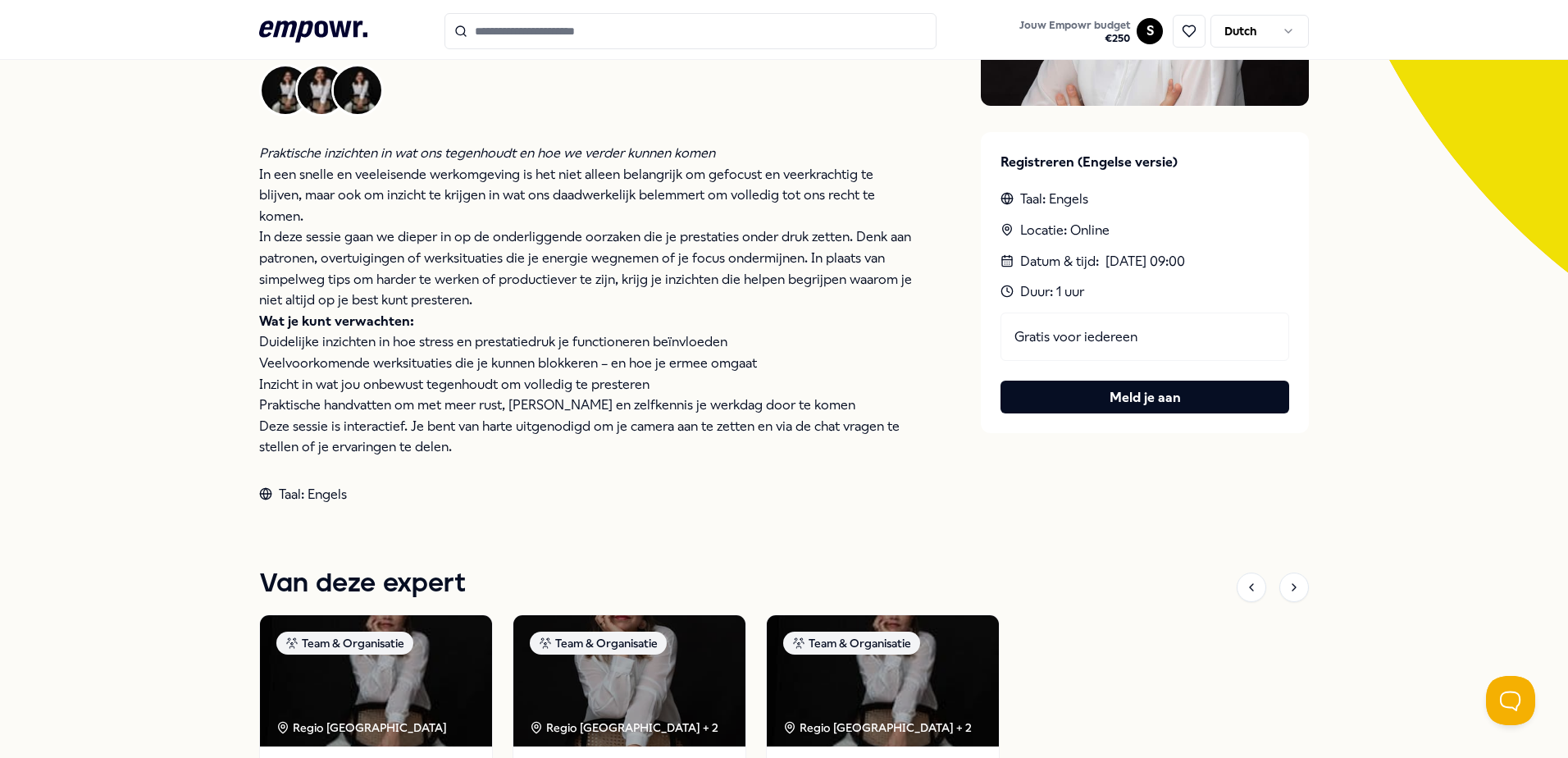
click at [793, 403] on p "Praktische handvatten om met meer rust, helderheid en zelfkennis je werkdag doo…" at bounding box center [587, 405] width 656 height 21
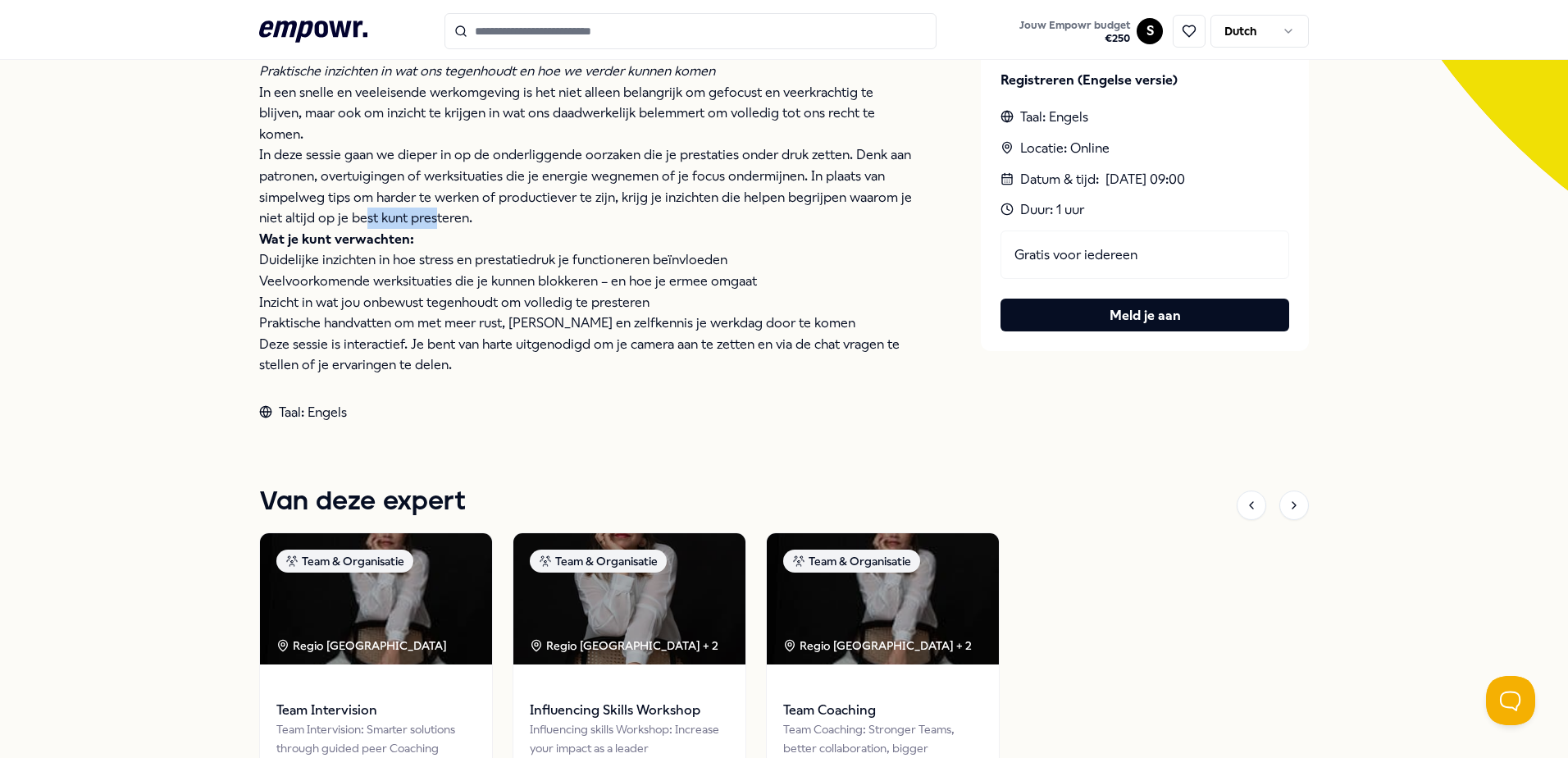
drag, startPoint x: 361, startPoint y: 211, endPoint x: 432, endPoint y: 218, distance: 71.3
click at [432, 218] on p "In deze sessie gaan we dieper in op de onderliggende oorzaken die je prestaties…" at bounding box center [587, 186] width 656 height 84
click at [532, 254] on p "Duidelijke inzichten in hoe stress en prestatiedruk je functioneren beïnvloeden" at bounding box center [587, 260] width 656 height 21
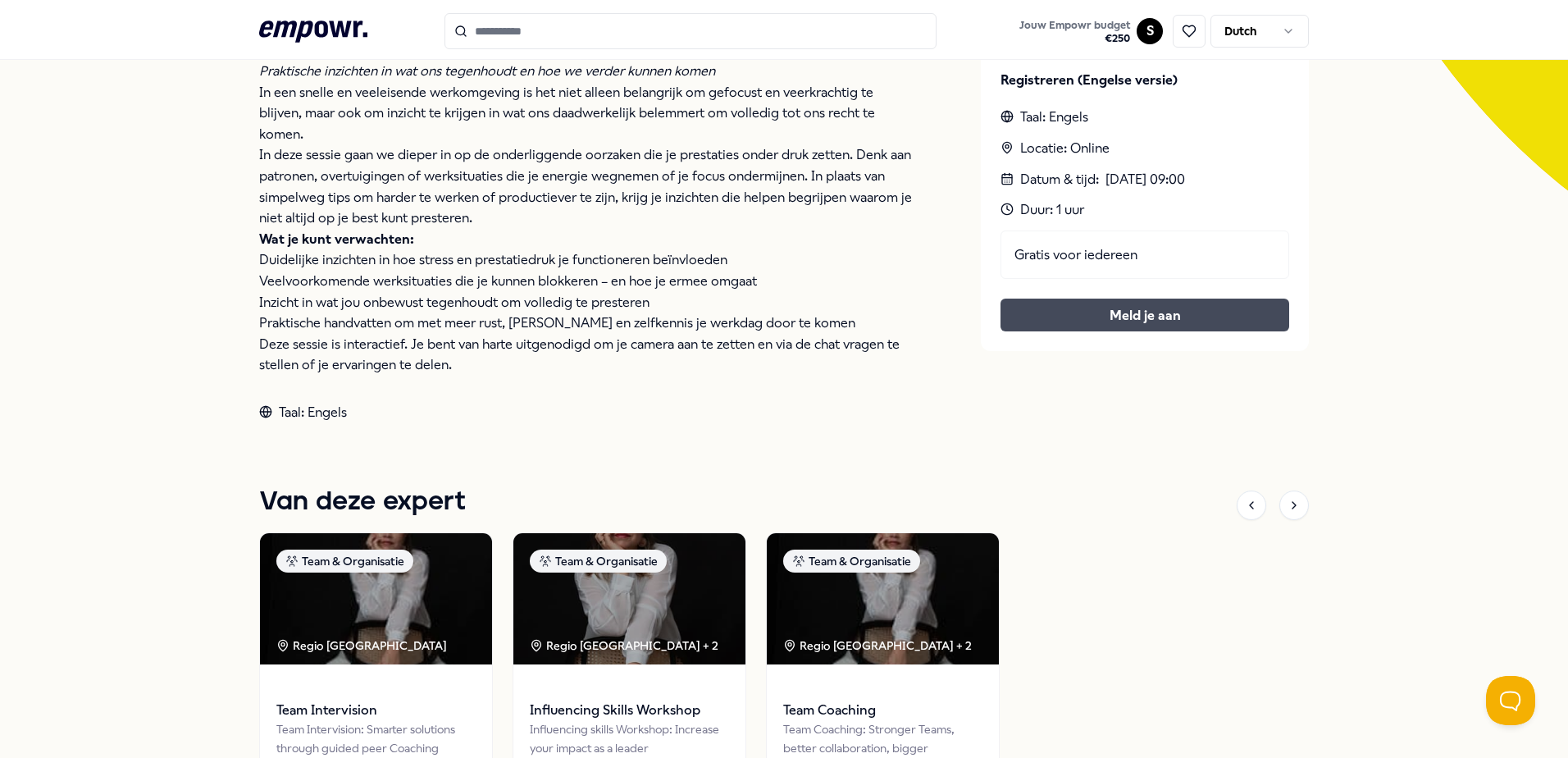
click at [1096, 314] on button "Meld je aan" at bounding box center [1145, 316] width 289 height 33
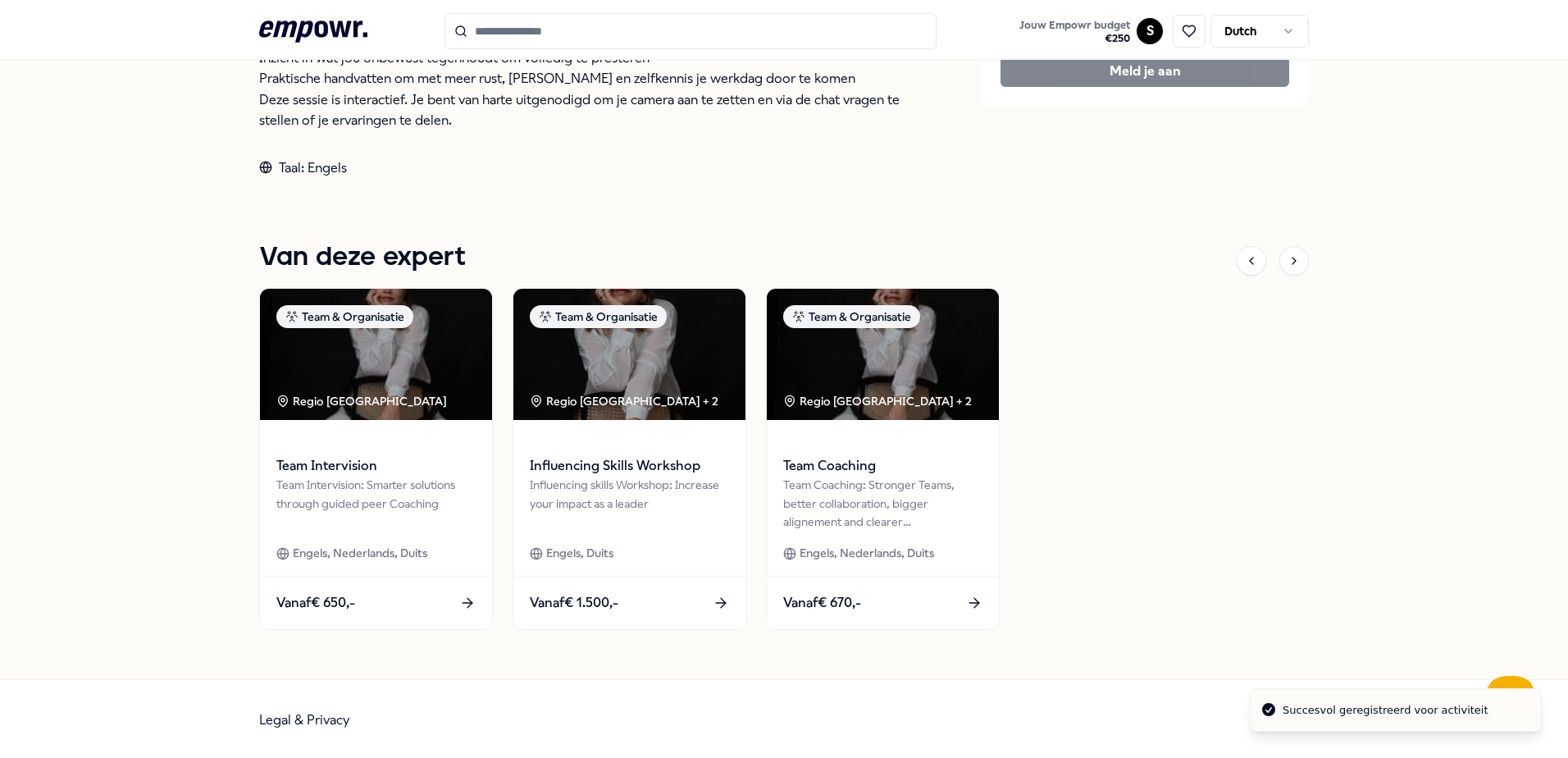
scroll to position [680, 0]
